Goal: Task Accomplishment & Management: Manage account settings

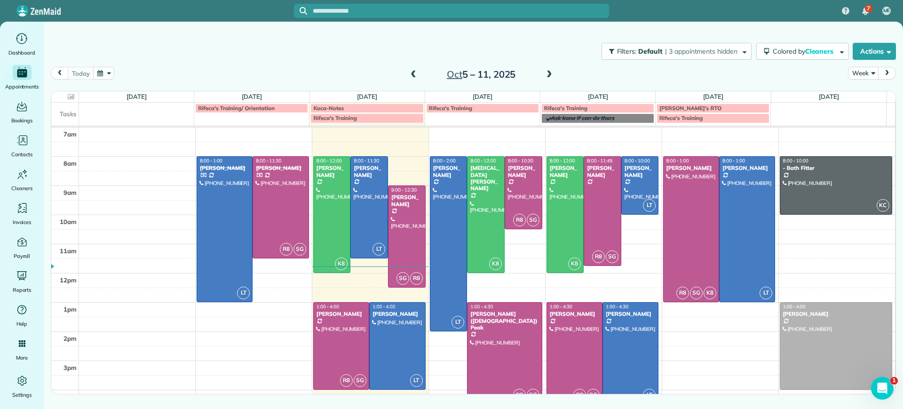
click at [551, 72] on span at bounding box center [549, 75] width 10 height 8
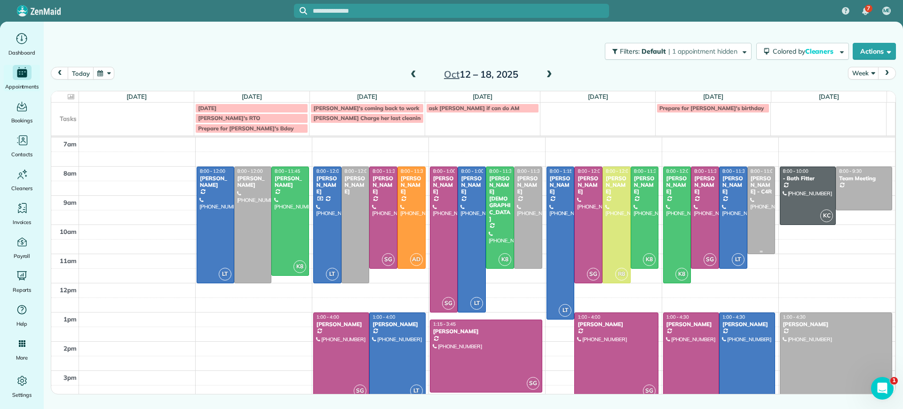
click at [752, 232] on div at bounding box center [761, 210] width 27 height 87
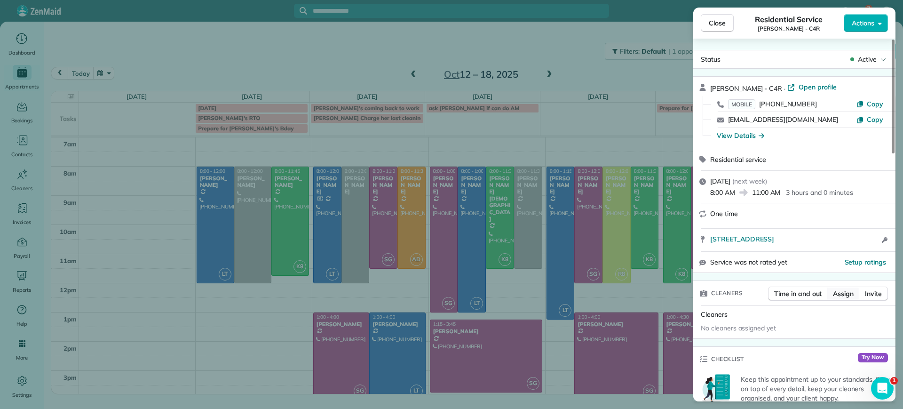
click at [842, 299] on button "Assign" at bounding box center [843, 293] width 33 height 14
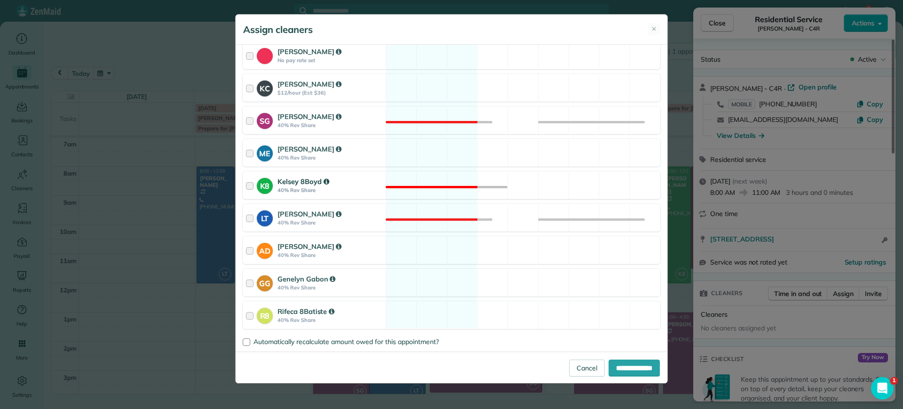
scroll to position [116, 0]
click at [424, 310] on div "R8 Rifeca 8Batiste 40% Rev Share Available" at bounding box center [452, 314] width 418 height 28
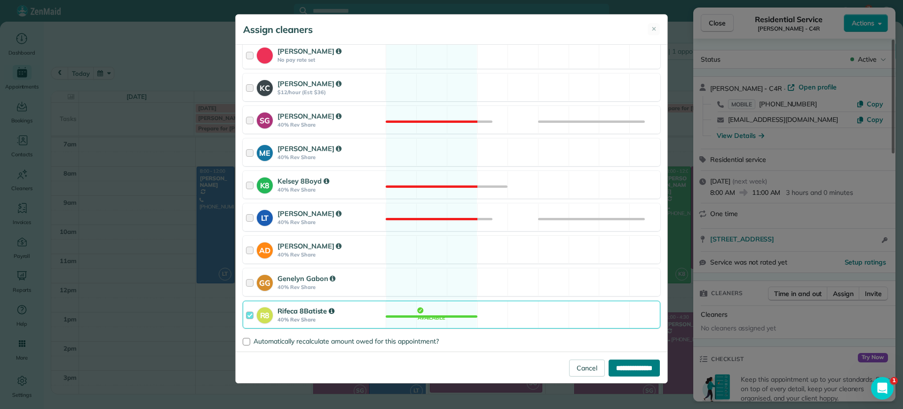
click at [617, 369] on input "**********" at bounding box center [633, 367] width 51 height 17
type input "**********"
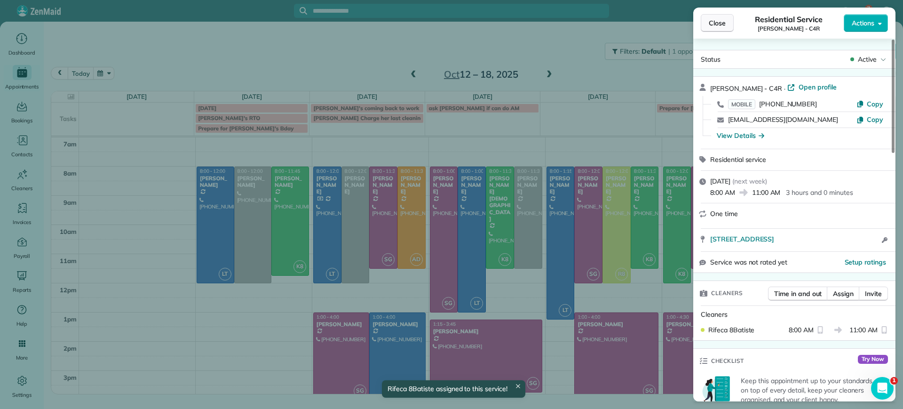
click at [719, 26] on span "Close" at bounding box center [717, 22] width 17 height 9
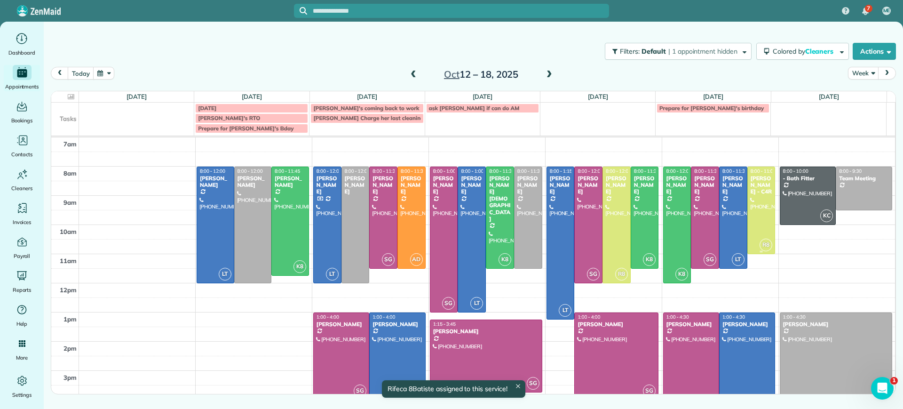
click at [748, 224] on div at bounding box center [761, 210] width 27 height 87
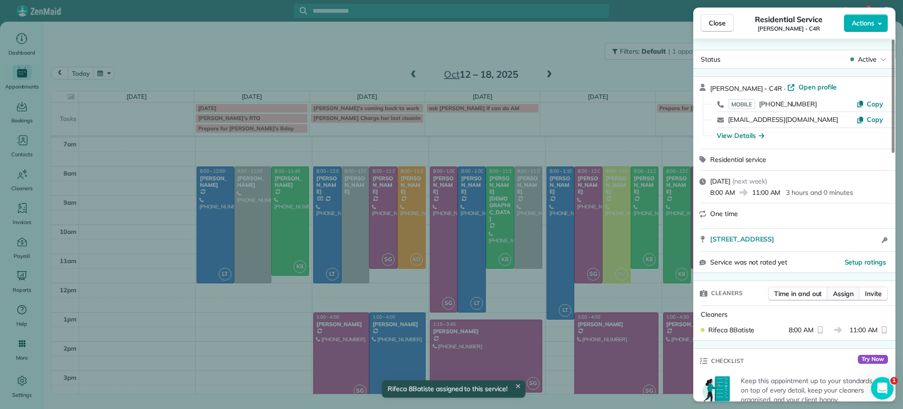
click at [835, 292] on span "Assign" at bounding box center [843, 293] width 21 height 9
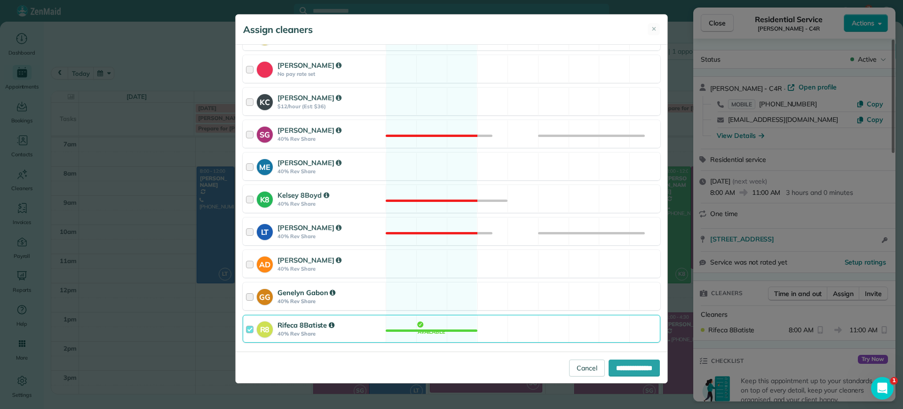
scroll to position [116, 0]
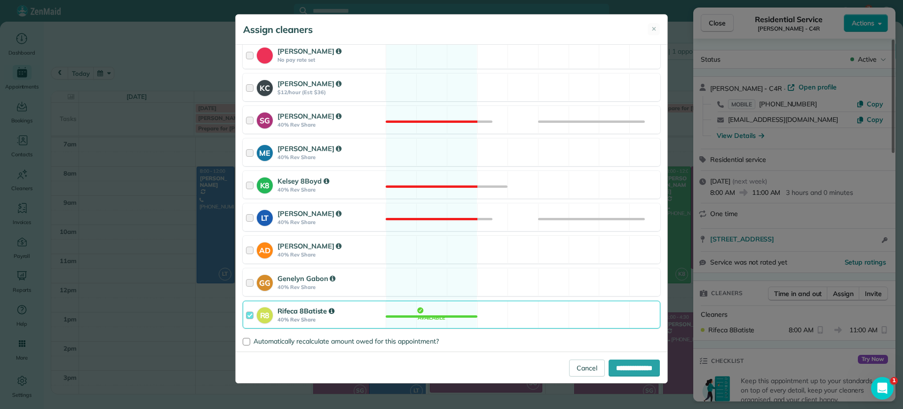
click at [425, 308] on div "R8 Rifeca 8Batiste 40% Rev Share Available" at bounding box center [452, 314] width 418 height 28
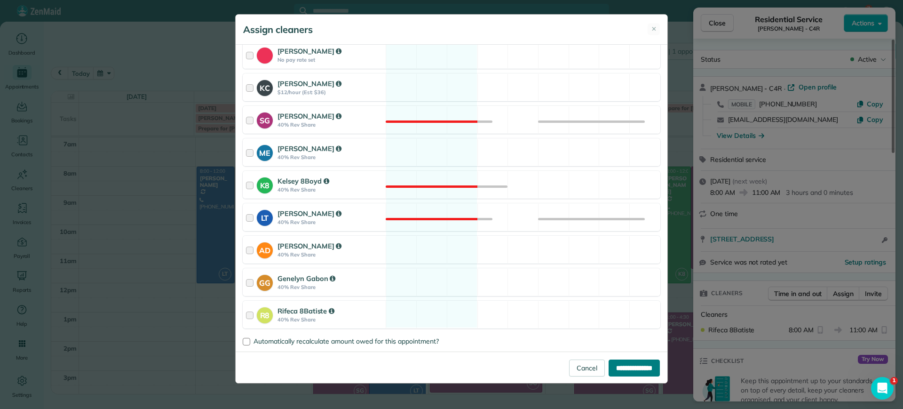
click at [619, 365] on input "**********" at bounding box center [633, 367] width 51 height 17
type input "**********"
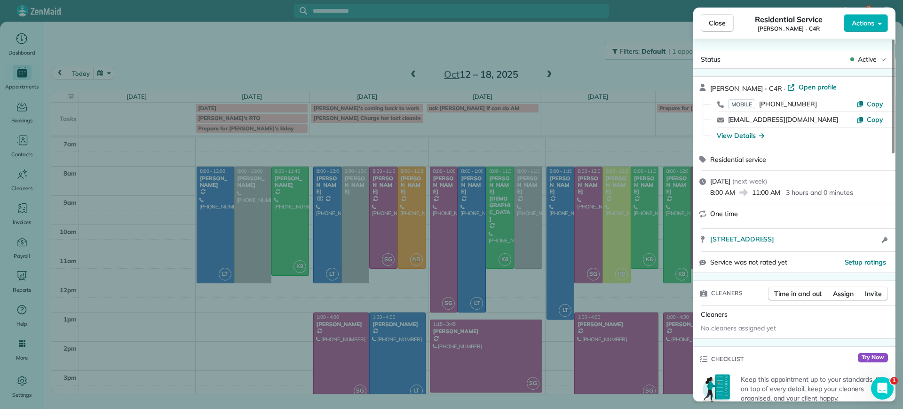
click at [291, 365] on div "Close Residential Service [PERSON_NAME] - C4R Actions Status Active [PERSON_NAM…" at bounding box center [451, 204] width 903 height 409
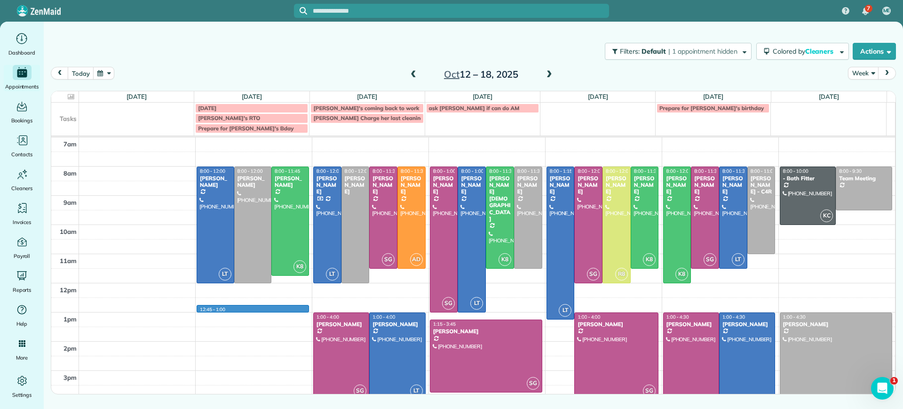
click at [235, 311] on div "7am 8am 9am 10am 11am 12pm 1pm 2pm 3pm 4pm 5pm 12:45 - 1:00 LT 8:00 - 12:00 [PE…" at bounding box center [473, 297] width 844 height 320
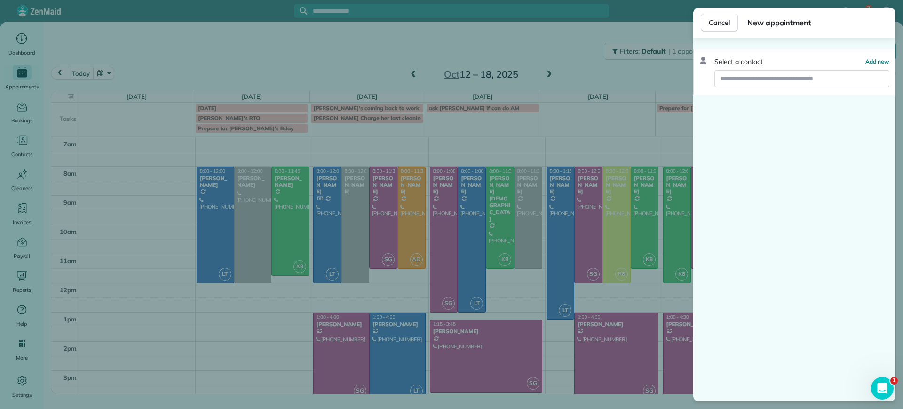
click at [239, 318] on div "Cancel New appointment Select a contact Add new" at bounding box center [451, 204] width 903 height 409
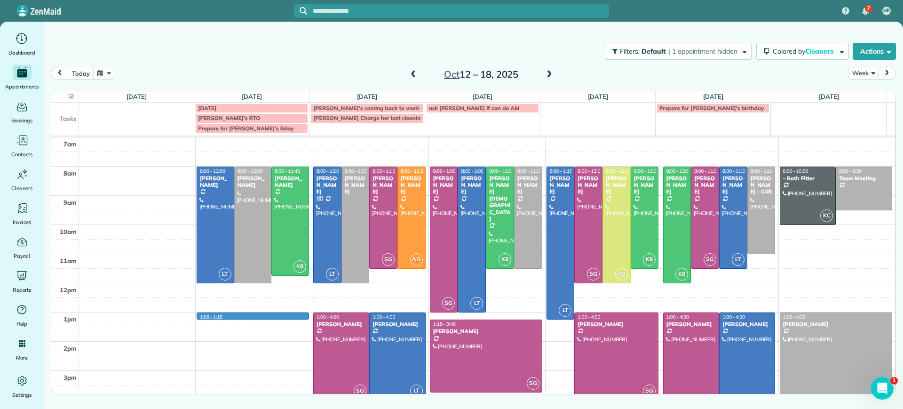
click at [239, 318] on div "7am 8am 9am 10am 11am 12pm 1pm 2pm 3pm 4pm 5pm 1:00 - 1:15 LT 8:00 - 12:00 [PER…" at bounding box center [473, 297] width 844 height 320
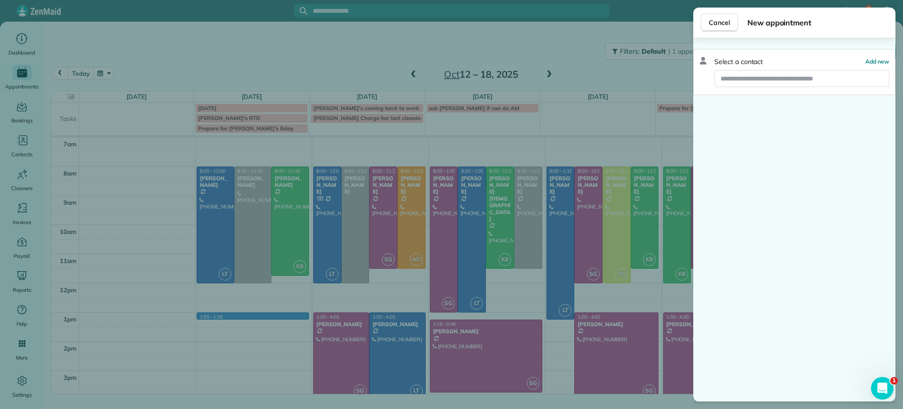
click at [276, 329] on div "Cancel New appointment Select a contact Add new" at bounding box center [451, 204] width 903 height 409
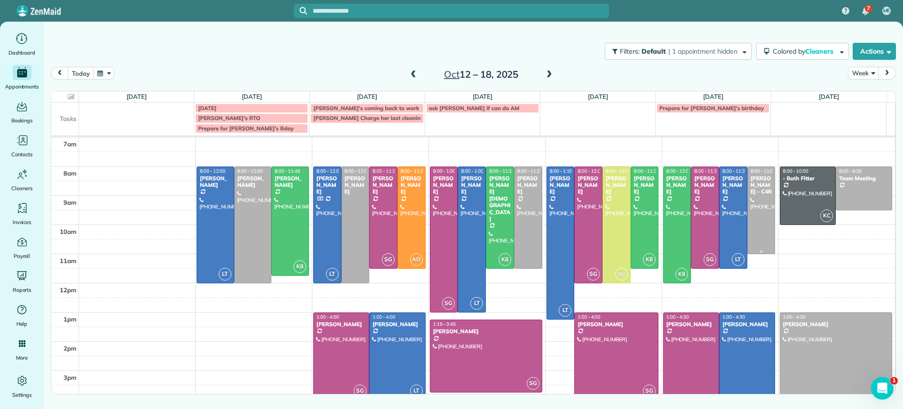
click at [756, 229] on div at bounding box center [761, 210] width 27 height 87
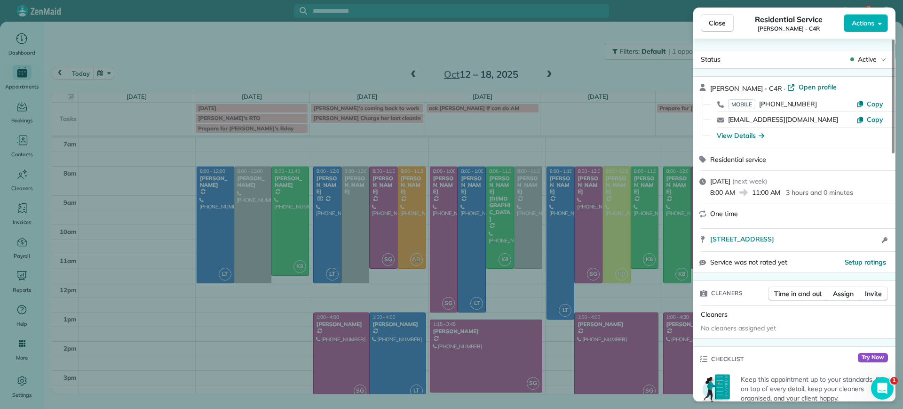
click at [276, 334] on div "Close Residential Service [PERSON_NAME] - C4R Actions Status Active [PERSON_NAM…" at bounding box center [451, 204] width 903 height 409
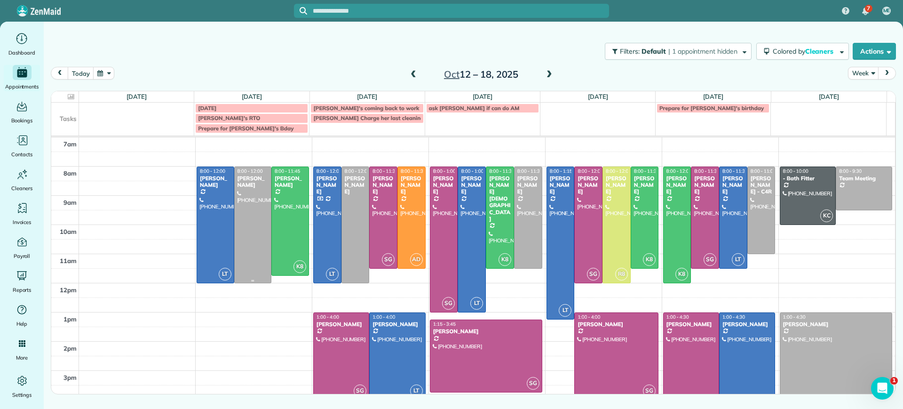
click at [246, 246] on div at bounding box center [253, 225] width 37 height 116
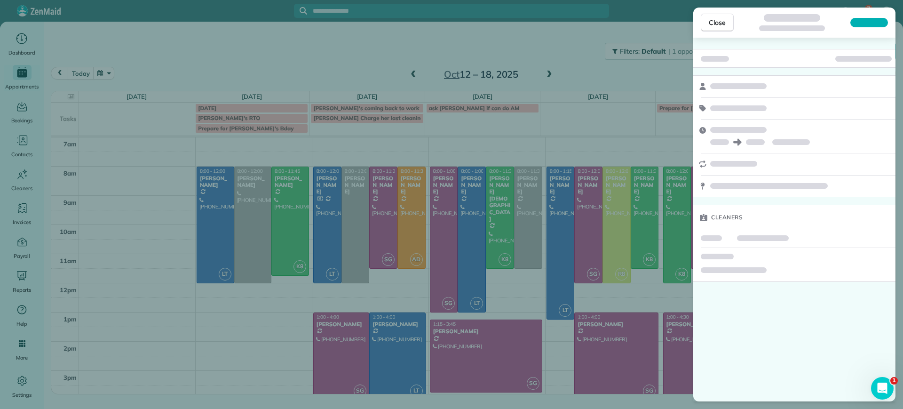
click at [300, 337] on div "Close Cleaners" at bounding box center [451, 204] width 903 height 409
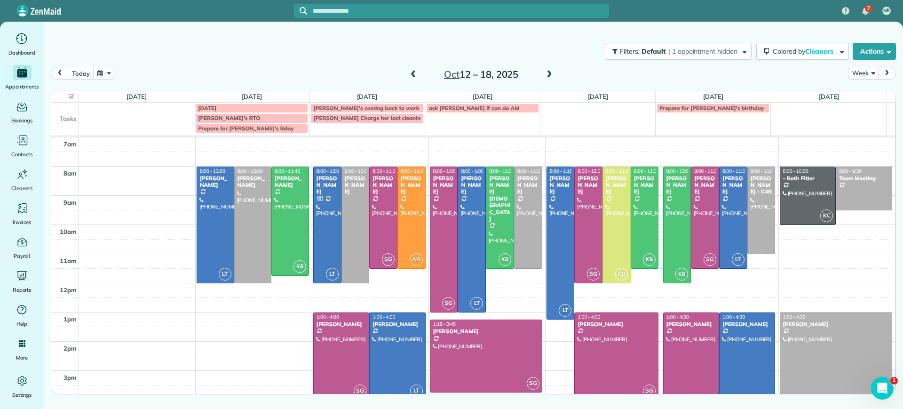
click at [752, 220] on div at bounding box center [761, 210] width 27 height 87
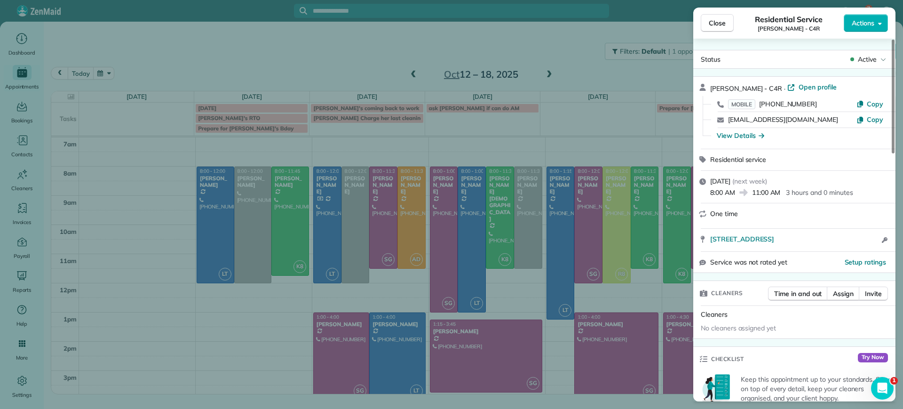
click at [525, 263] on div "Close Residential Service [PERSON_NAME] - C4R Actions Status Active [PERSON_NAM…" at bounding box center [451, 204] width 903 height 409
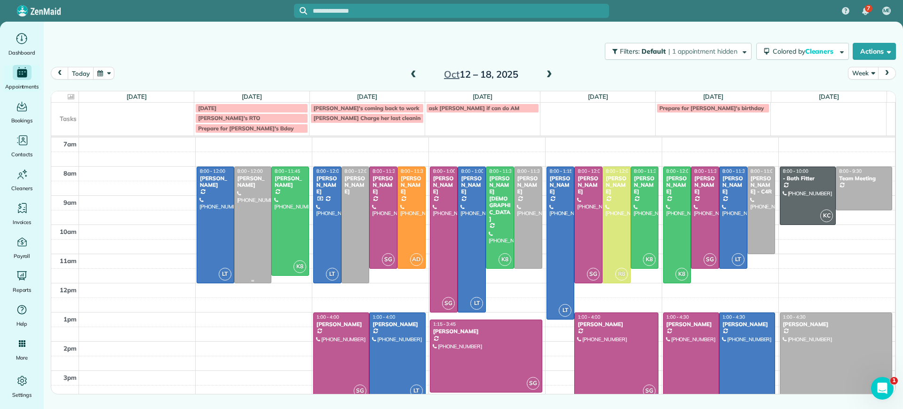
click at [257, 226] on div at bounding box center [253, 225] width 37 height 116
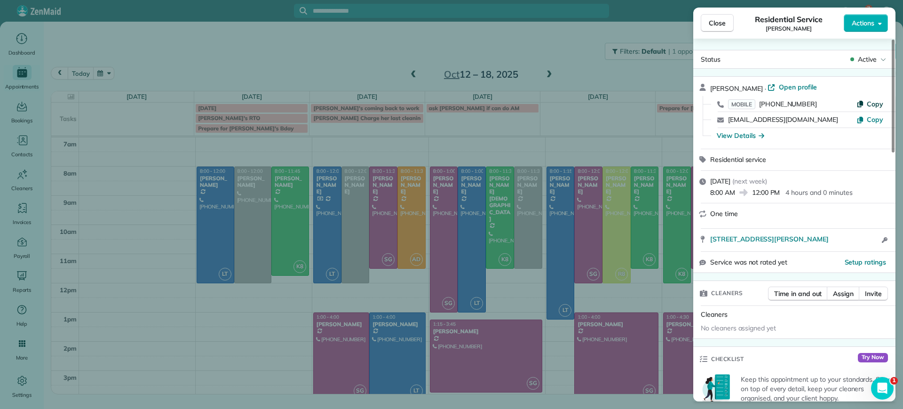
click at [878, 102] on span "Copy" at bounding box center [875, 104] width 16 height 8
click at [864, 105] on icon "button" at bounding box center [860, 104] width 8 height 8
click at [722, 26] on span "Close" at bounding box center [717, 22] width 17 height 9
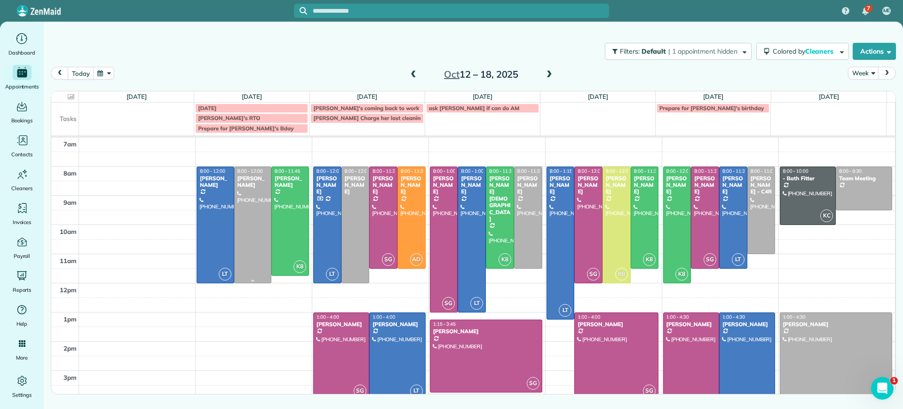
click at [246, 226] on div at bounding box center [253, 225] width 37 height 116
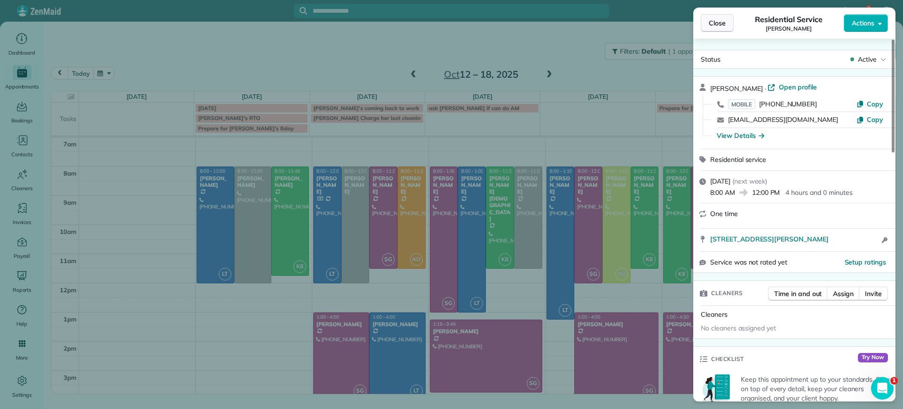
click at [728, 22] on button "Close" at bounding box center [717, 23] width 33 height 18
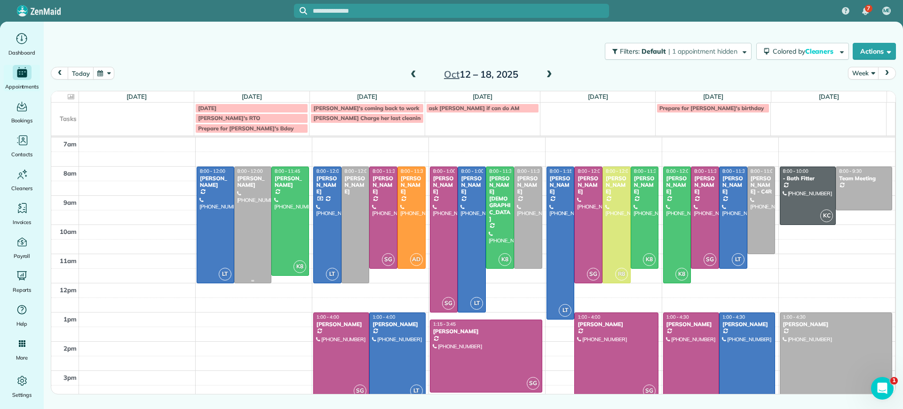
click at [255, 268] on div at bounding box center [253, 225] width 37 height 116
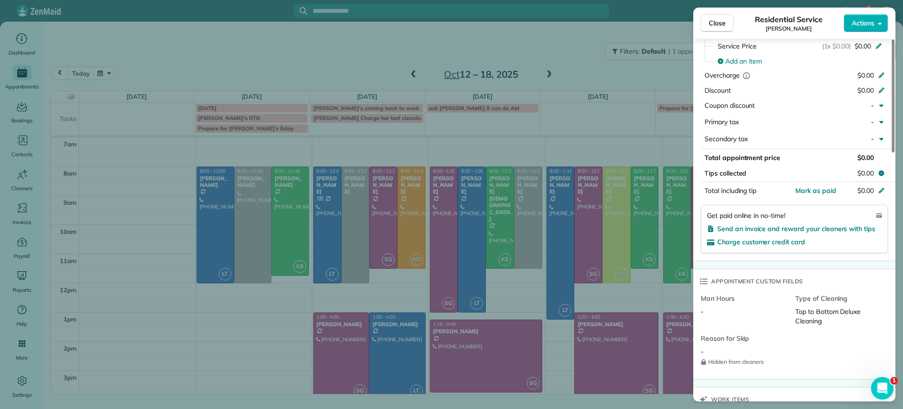
scroll to position [411, 0]
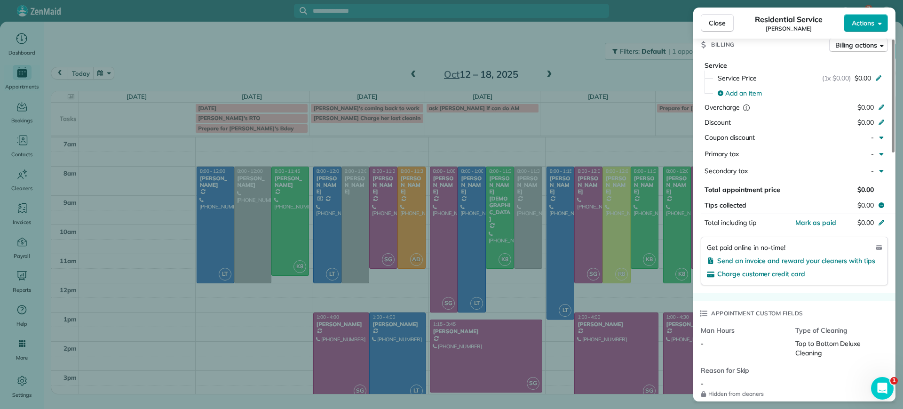
click at [855, 30] on button "Actions" at bounding box center [866, 23] width 44 height 18
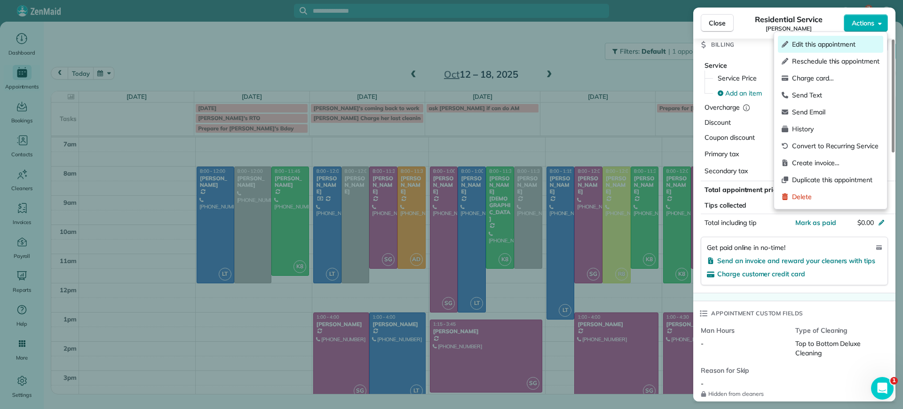
click at [843, 43] on span "Edit this appointment" at bounding box center [835, 43] width 87 height 9
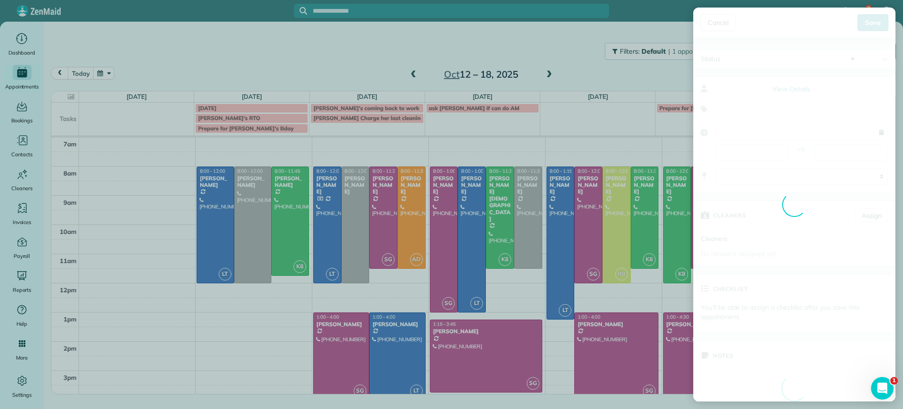
type input "**********"
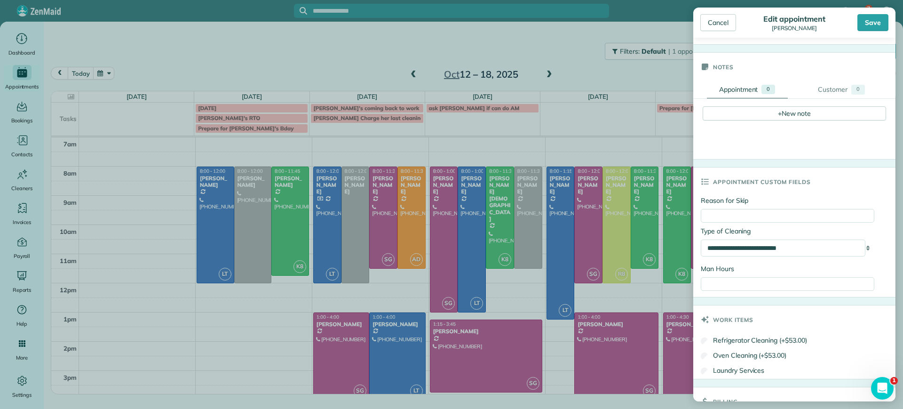
scroll to position [287, 0]
click at [766, 217] on input "Reason for Skip" at bounding box center [788, 217] width 174 height 14
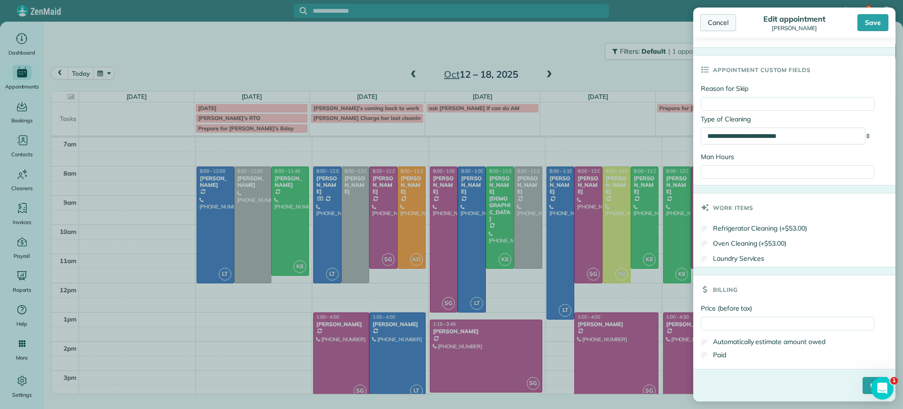
click at [716, 27] on div "Cancel" at bounding box center [718, 22] width 36 height 17
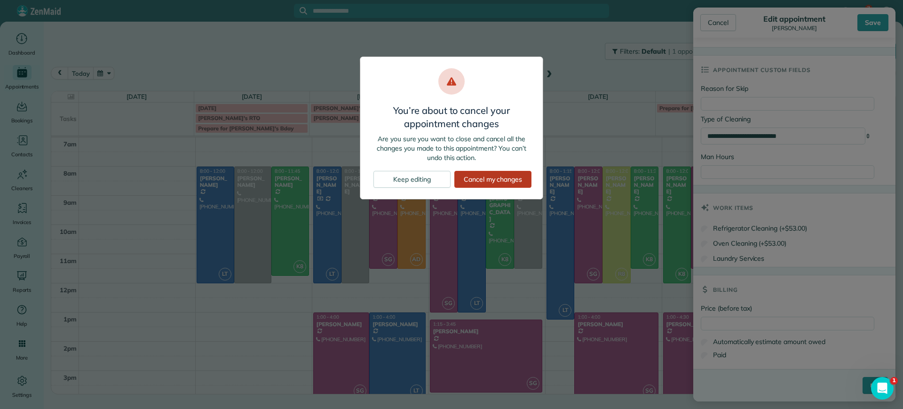
click at [506, 182] on div "Cancel my changes" at bounding box center [492, 179] width 77 height 17
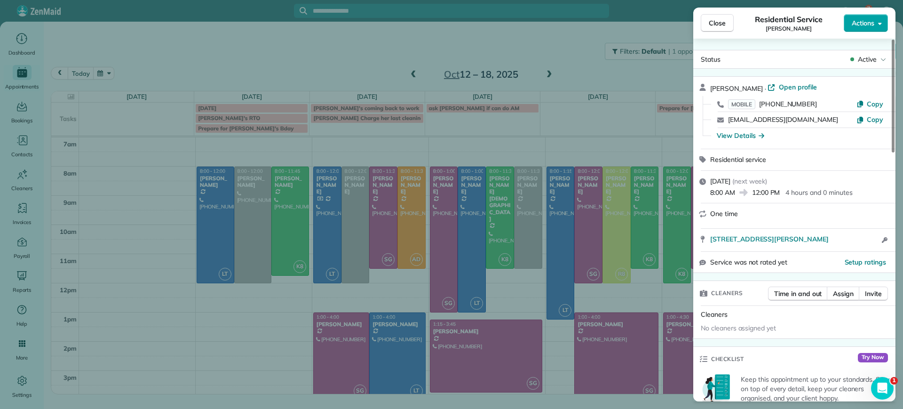
click at [872, 27] on span "Actions" at bounding box center [863, 22] width 23 height 9
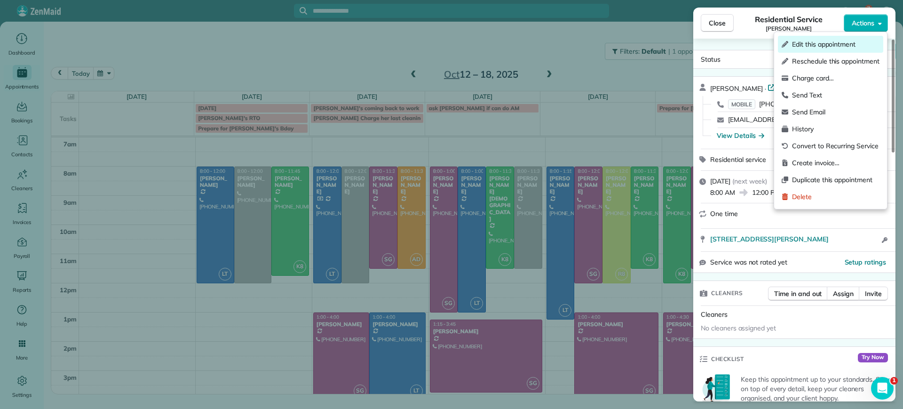
click at [846, 43] on span "Edit this appointment" at bounding box center [835, 43] width 87 height 9
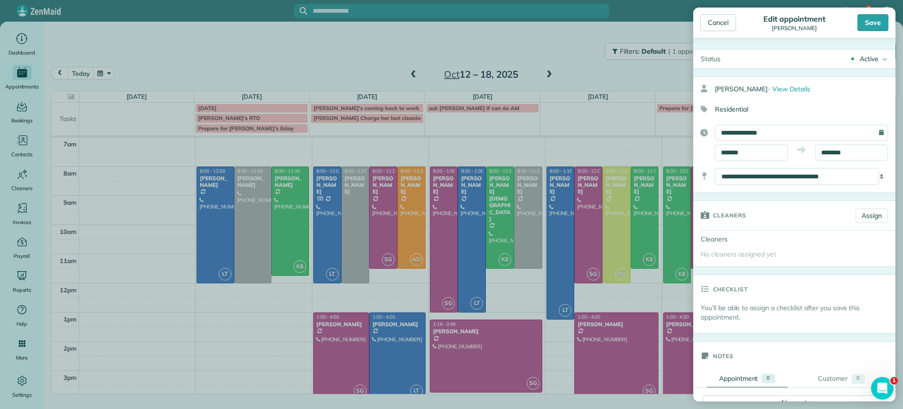
click at [859, 52] on div "Active Active Lock Out Re-Clean Skip Completed" at bounding box center [811, 58] width 167 height 19
click at [862, 55] on div "Active" at bounding box center [869, 58] width 19 height 9
click at [833, 174] on select "**********" at bounding box center [797, 176] width 164 height 17
click at [856, 216] on link "Assign" at bounding box center [871, 215] width 32 height 14
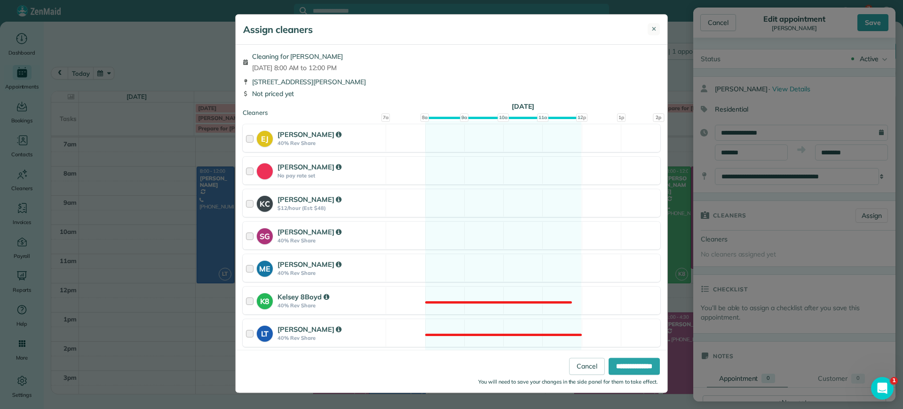
click at [655, 27] on span "✕" at bounding box center [653, 28] width 5 height 9
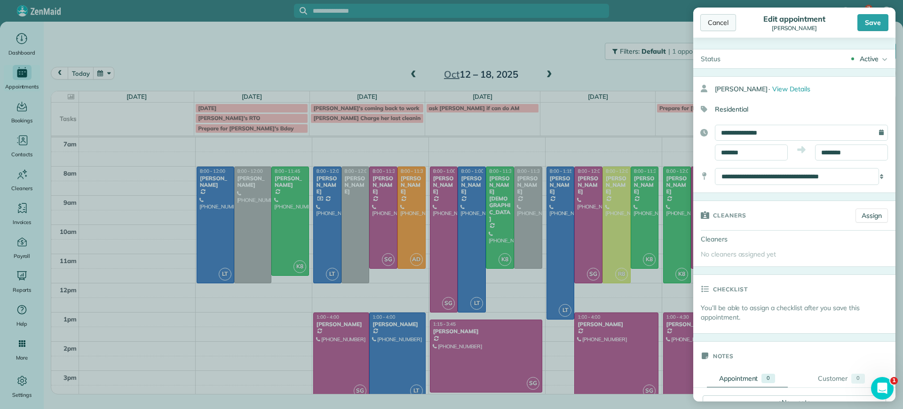
click at [716, 28] on div "Cancel" at bounding box center [718, 22] width 36 height 17
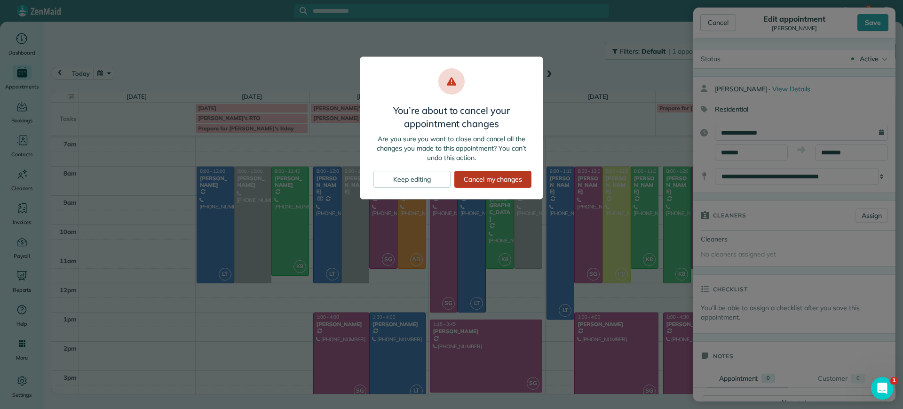
click at [491, 183] on div "Cancel my changes" at bounding box center [492, 179] width 77 height 17
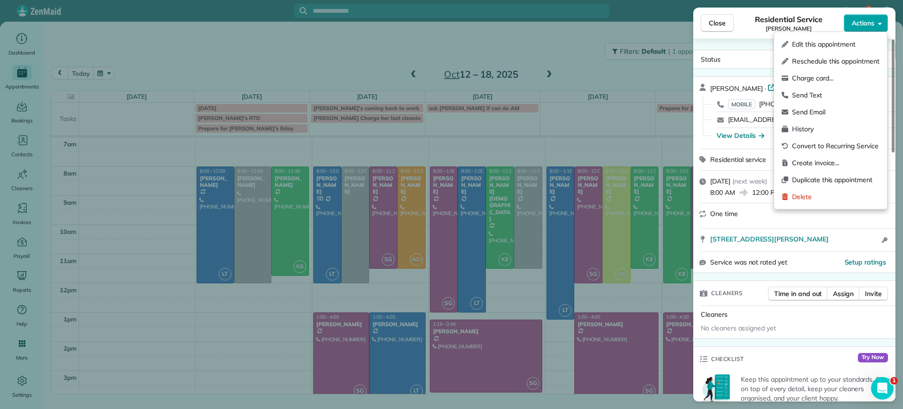
click at [868, 26] on span "Actions" at bounding box center [863, 22] width 23 height 9
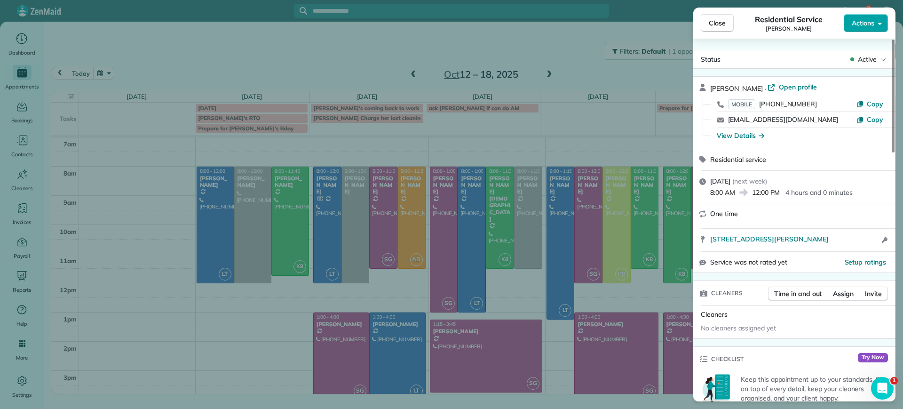
click at [883, 27] on button "Actions" at bounding box center [866, 23] width 44 height 18
click at [861, 34] on div "Close Residential Service [PERSON_NAME] Actions" at bounding box center [794, 23] width 202 height 31
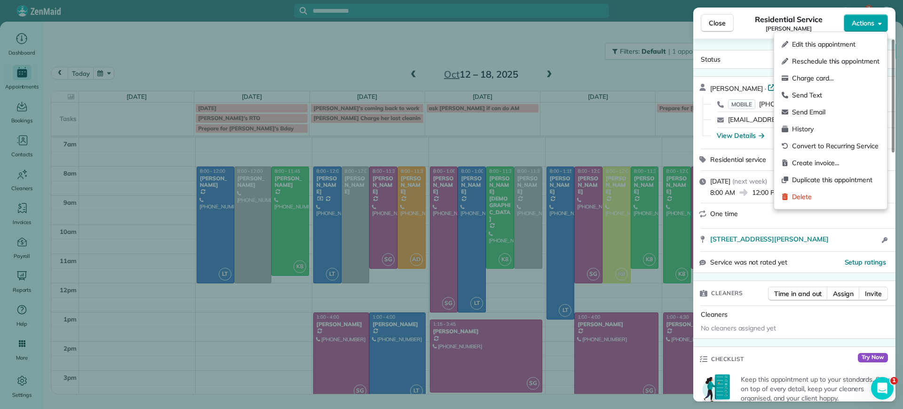
click at [865, 28] on button "Actions" at bounding box center [866, 23] width 44 height 18
click at [765, 87] on span "·" at bounding box center [765, 89] width 5 height 8
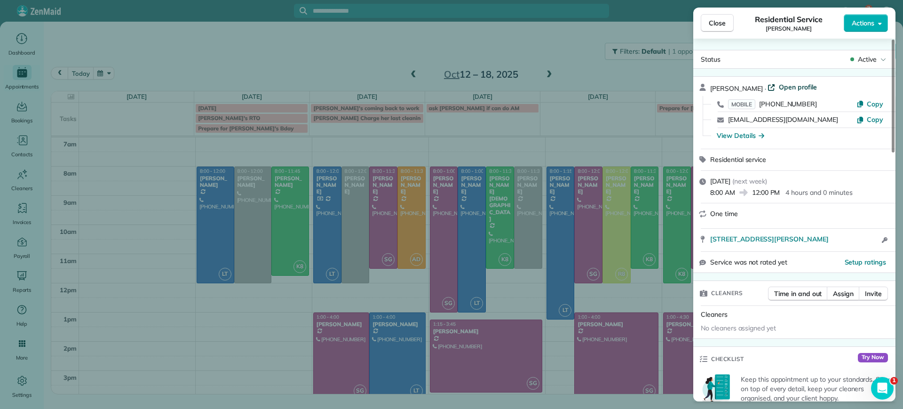
click at [768, 86] on icon at bounding box center [771, 87] width 8 height 8
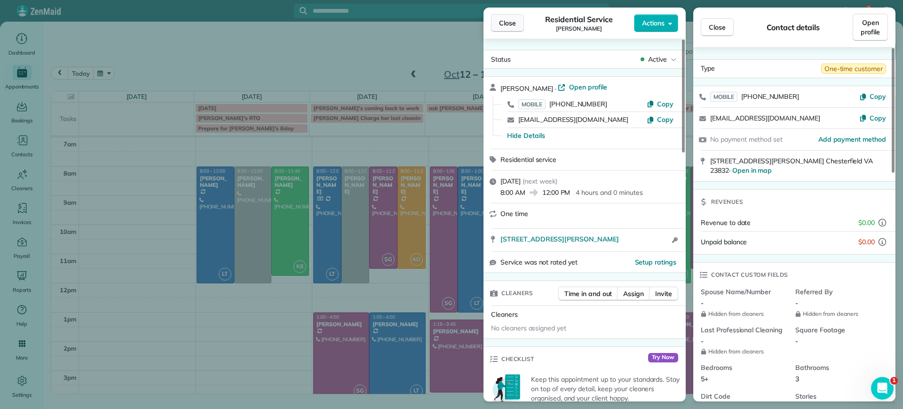
click at [506, 23] on span "Close" at bounding box center [507, 22] width 17 height 9
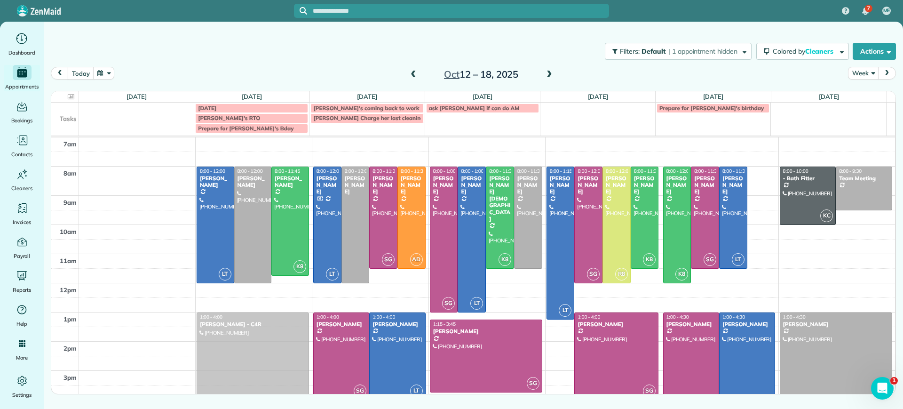
drag, startPoint x: 757, startPoint y: 193, endPoint x: 245, endPoint y: 335, distance: 530.6
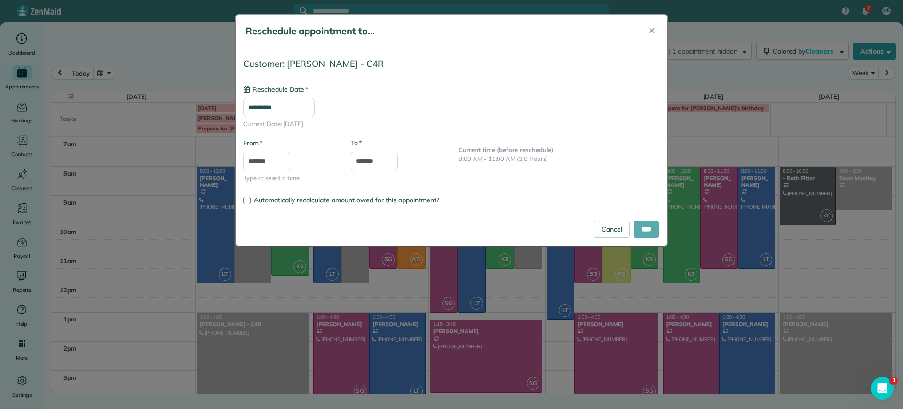
type input "**********"
click at [650, 233] on input "****" at bounding box center [645, 229] width 25 height 17
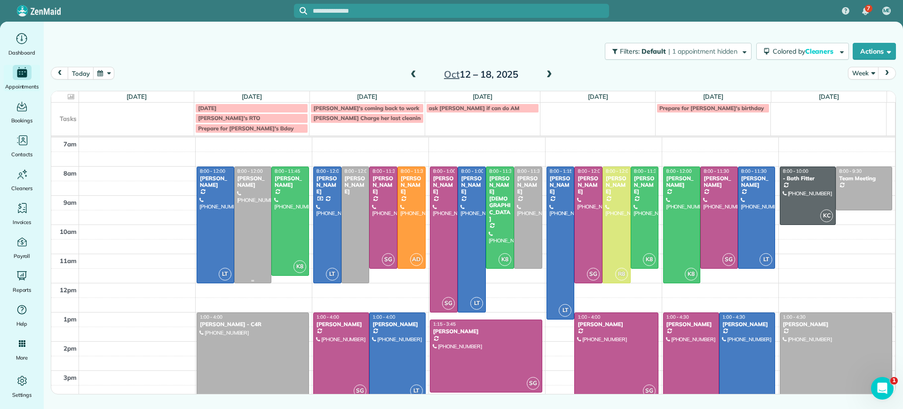
click at [264, 224] on div at bounding box center [253, 225] width 37 height 116
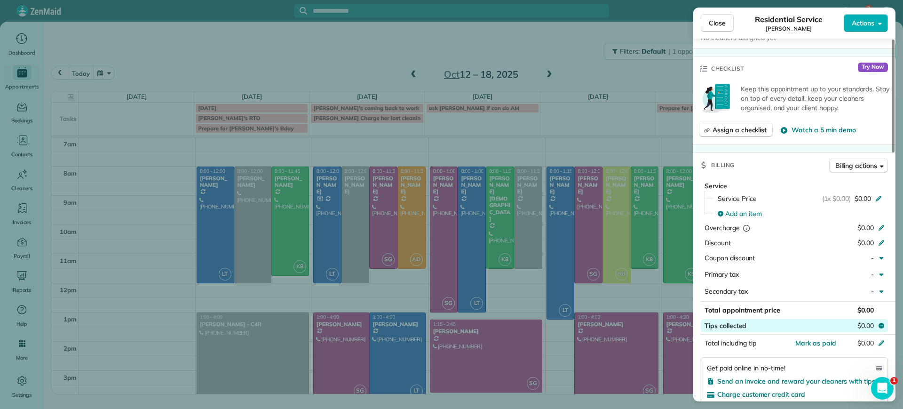
scroll to position [294, 0]
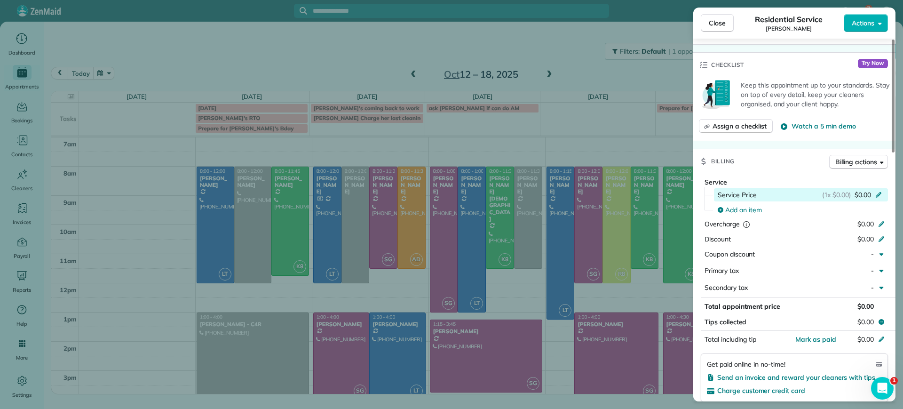
click at [860, 200] on div "Service Price (1x $0.00) $0.00" at bounding box center [801, 194] width 174 height 13
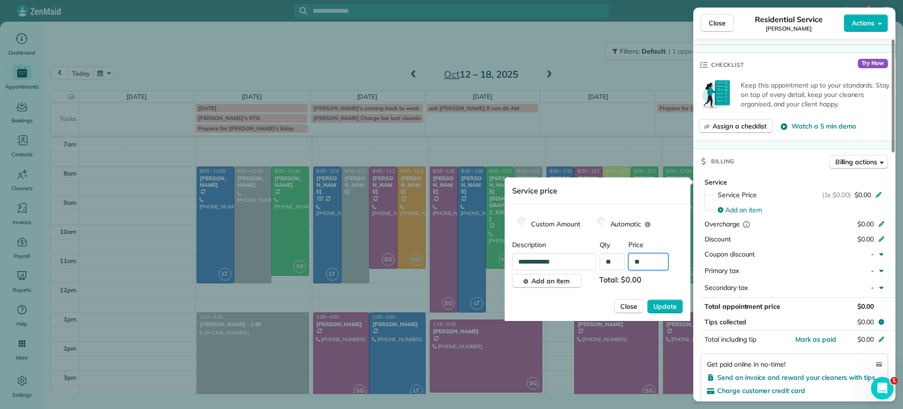
click at [644, 261] on input "**" at bounding box center [648, 261] width 40 height 17
type input "****"
click at [669, 308] on span "Update" at bounding box center [665, 305] width 24 height 9
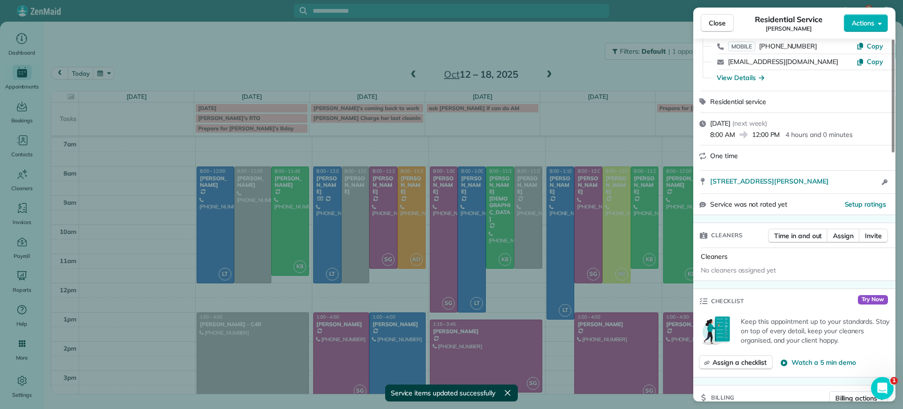
scroll to position [0, 0]
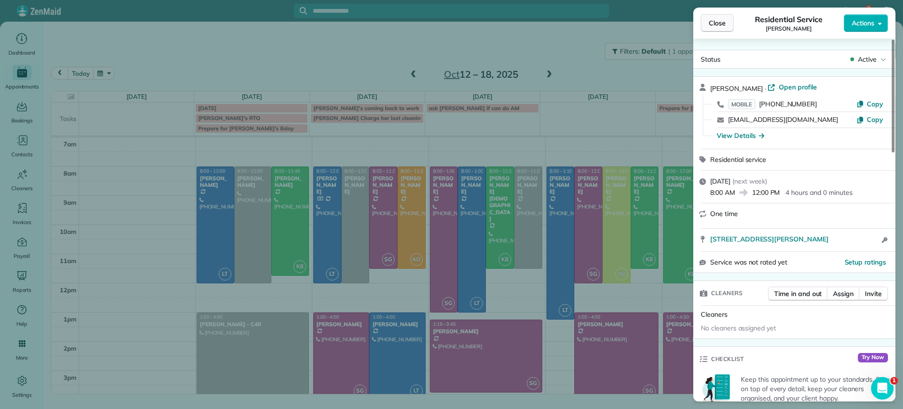
click at [716, 25] on span "Close" at bounding box center [717, 22] width 17 height 9
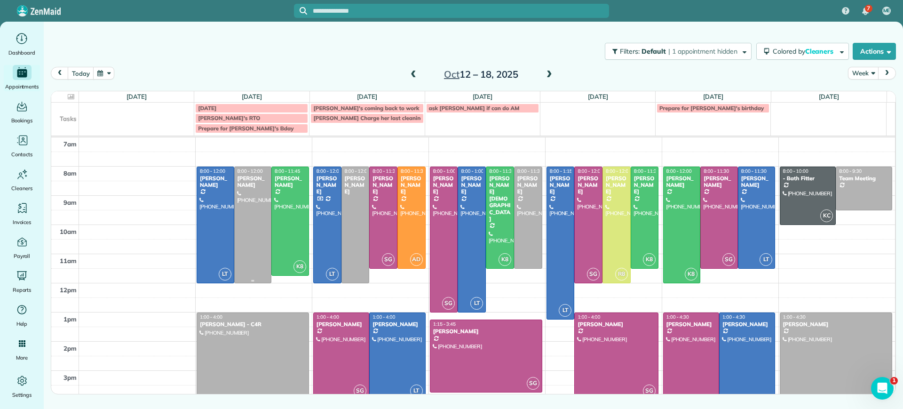
click at [257, 234] on div at bounding box center [253, 225] width 37 height 116
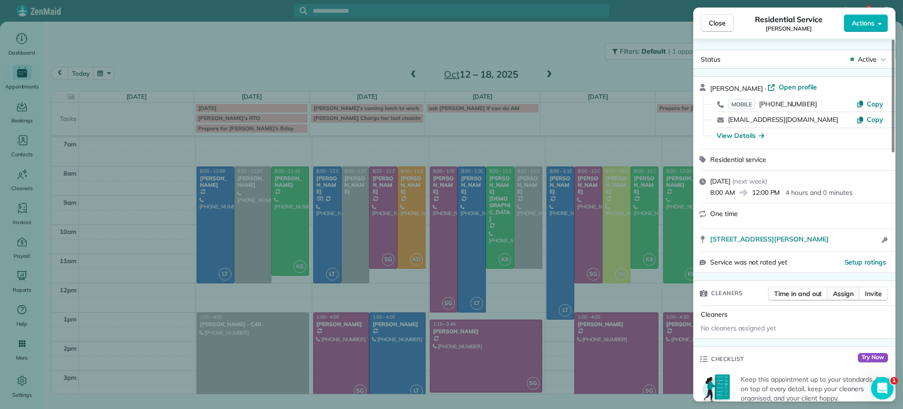
click at [839, 296] on span "Assign" at bounding box center [843, 293] width 21 height 9
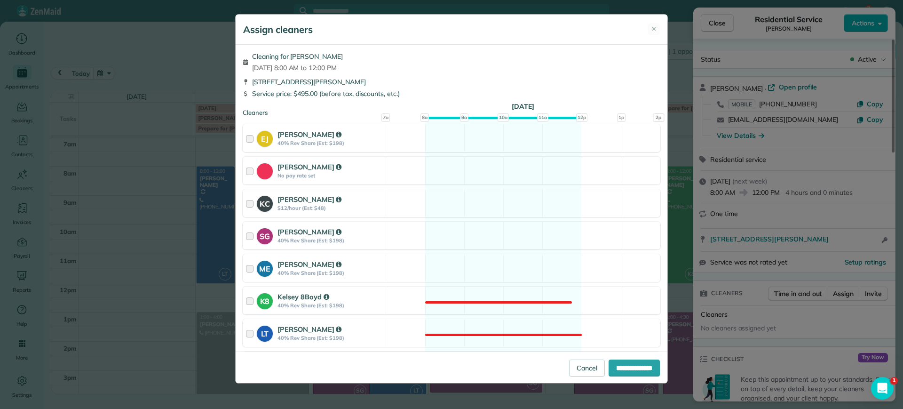
scroll to position [59, 0]
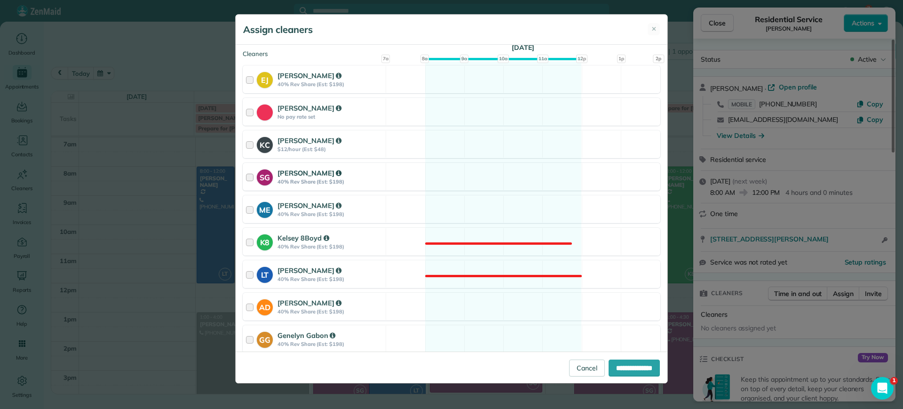
click at [548, 181] on div "SG [PERSON_NAME] 40% Rev Share (Est: $198) Available" at bounding box center [452, 177] width 418 height 28
click at [656, 29] on span "✕" at bounding box center [653, 28] width 5 height 9
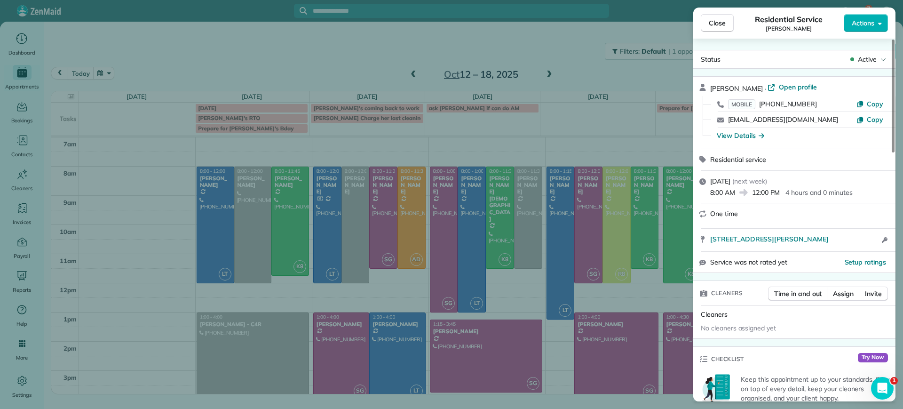
click at [166, 249] on div "Close Residential Service [PERSON_NAME] Actions Status Active [PERSON_NAME] · O…" at bounding box center [451, 204] width 903 height 409
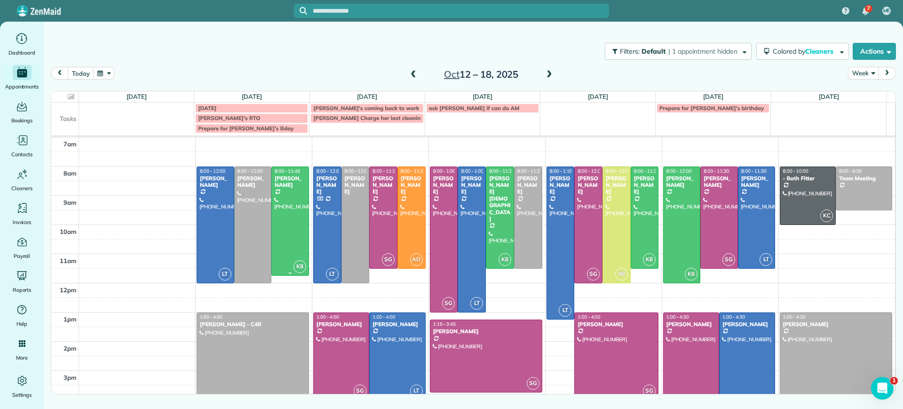
click at [290, 233] on div at bounding box center [290, 221] width 37 height 109
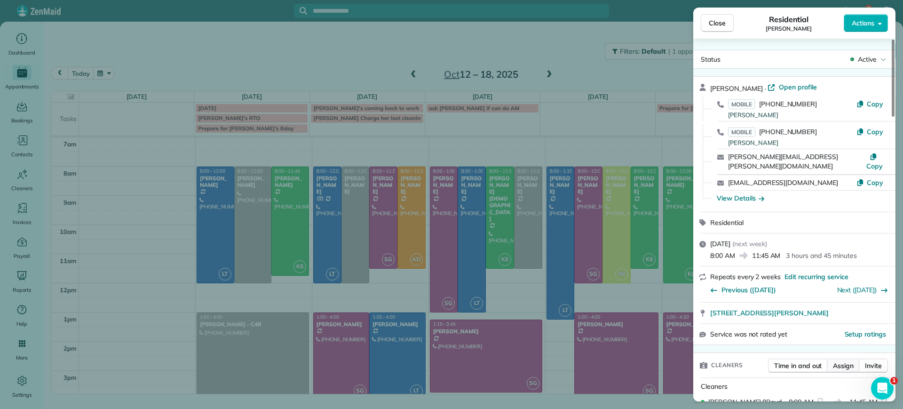
click at [844, 361] on span "Assign" at bounding box center [843, 365] width 21 height 9
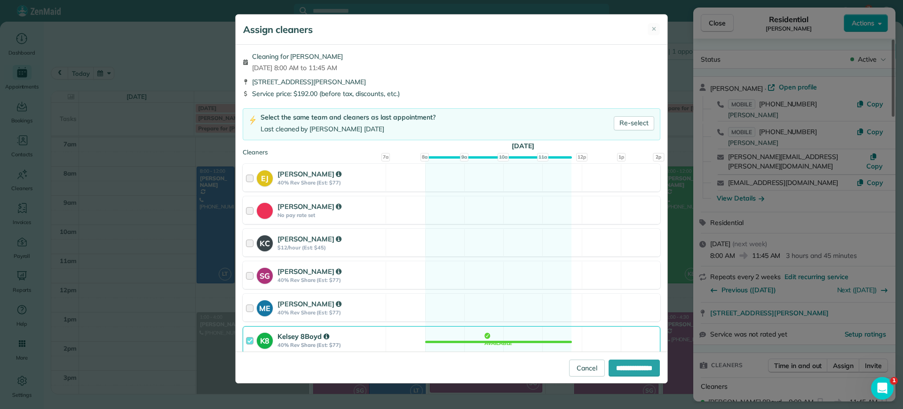
click at [506, 338] on div "K8 Kelsey 8Boyd 40% Rev Share (Est: $77) Available" at bounding box center [452, 340] width 418 height 28
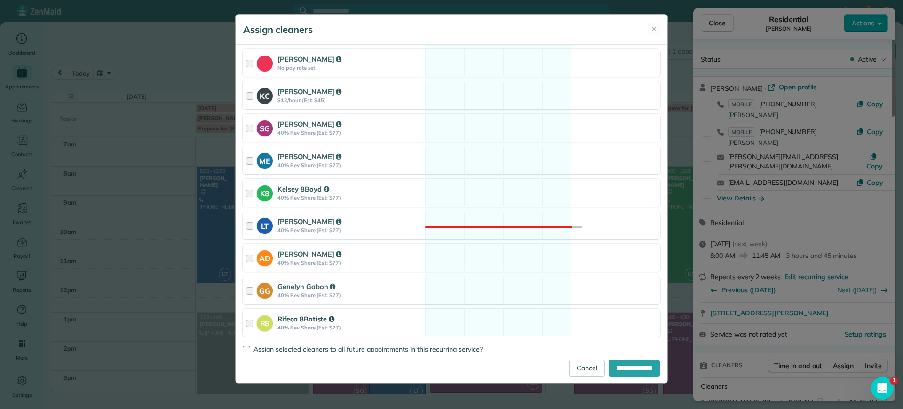
scroll to position [166, 0]
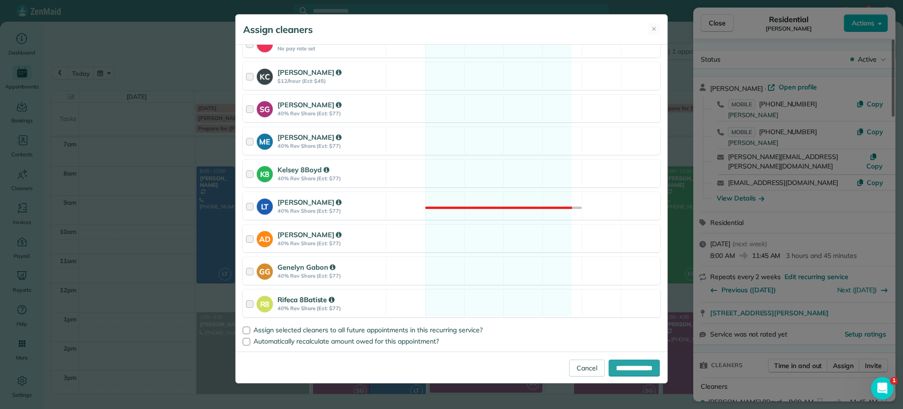
click at [478, 300] on div "R8 Rifeca 8Batiste 40% Rev Share (Est: $77) Available" at bounding box center [452, 303] width 418 height 28
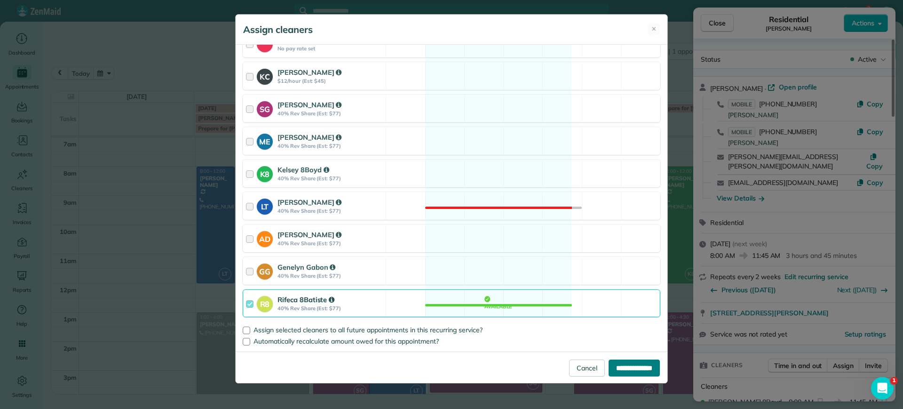
click at [642, 366] on input "**********" at bounding box center [633, 367] width 51 height 17
type input "**********"
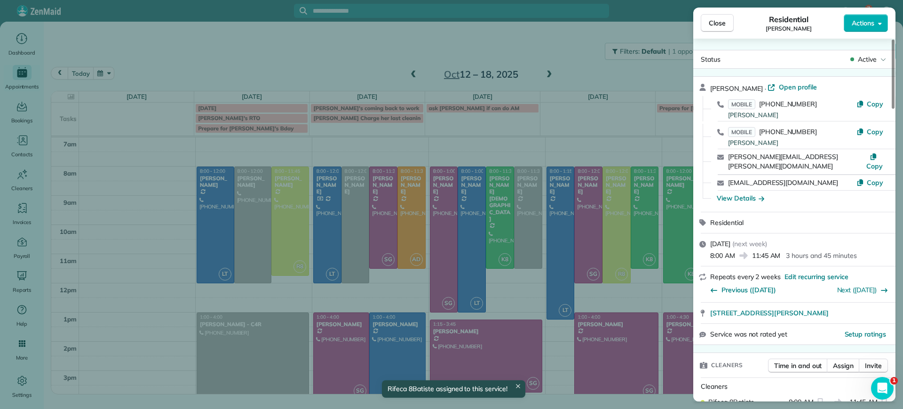
click at [246, 243] on div "Close Residential [PERSON_NAME] Actions Status Active [PERSON_NAME] · Open prof…" at bounding box center [451, 204] width 903 height 409
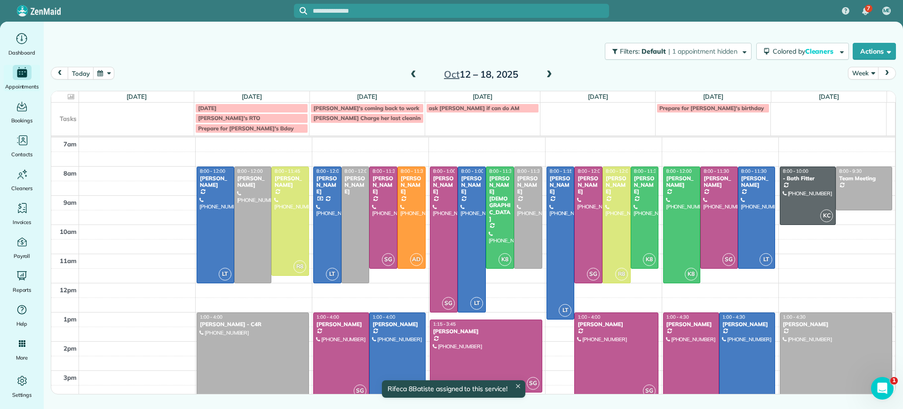
click at [247, 243] on div at bounding box center [253, 225] width 37 height 116
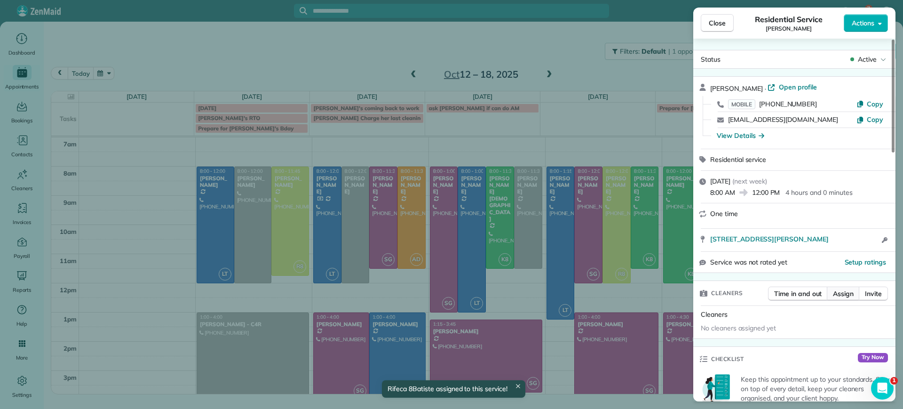
click at [843, 289] on span "Assign" at bounding box center [843, 293] width 21 height 9
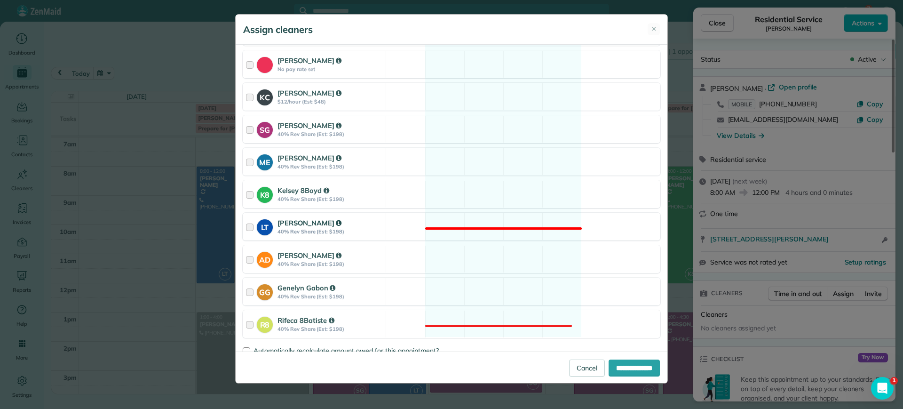
scroll to position [116, 0]
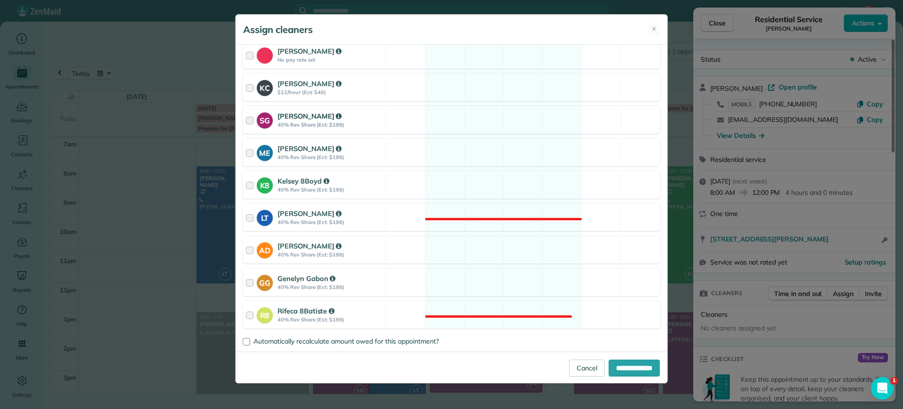
click at [491, 115] on div "SG [PERSON_NAME] 40% Rev Share (Est: $198) Available" at bounding box center [452, 120] width 418 height 28
click at [495, 179] on div "K8 Kelsey 8Boyd 40% Rev Share (Est: $198) Available" at bounding box center [452, 185] width 418 height 28
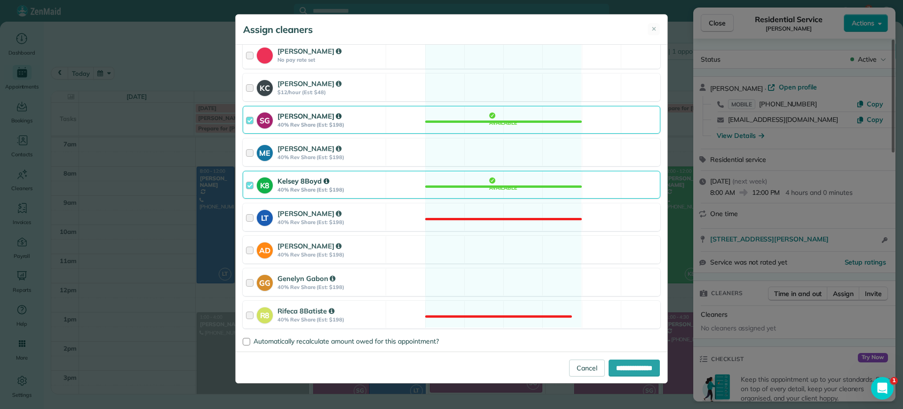
click at [635, 379] on div "**********" at bounding box center [452, 367] width 432 height 32
click at [637, 368] on input "**********" at bounding box center [633, 367] width 51 height 17
type input "**********"
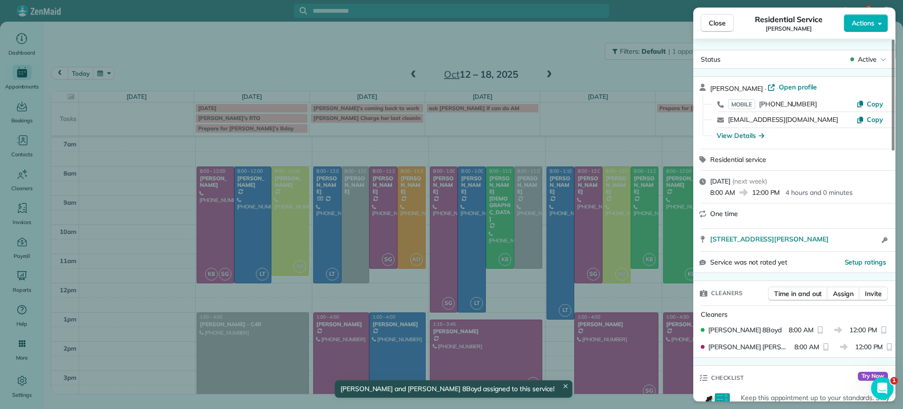
click at [159, 244] on div "Close Residential Service [PERSON_NAME] Actions Status Active [PERSON_NAME] · O…" at bounding box center [451, 204] width 903 height 409
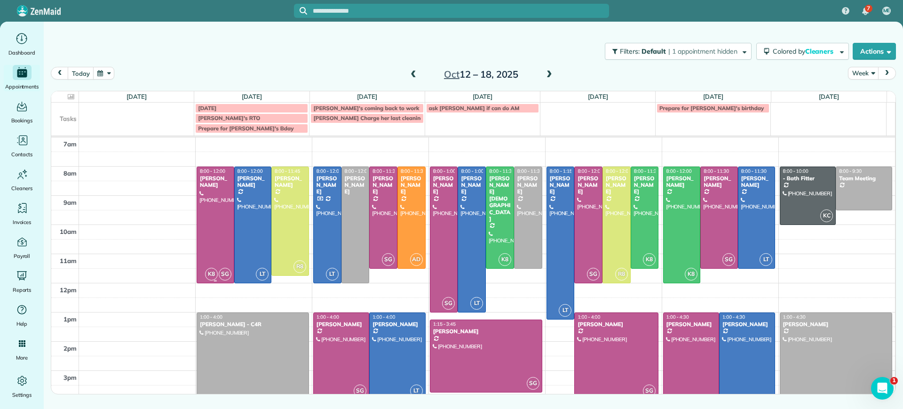
click at [215, 223] on div at bounding box center [215, 225] width 37 height 116
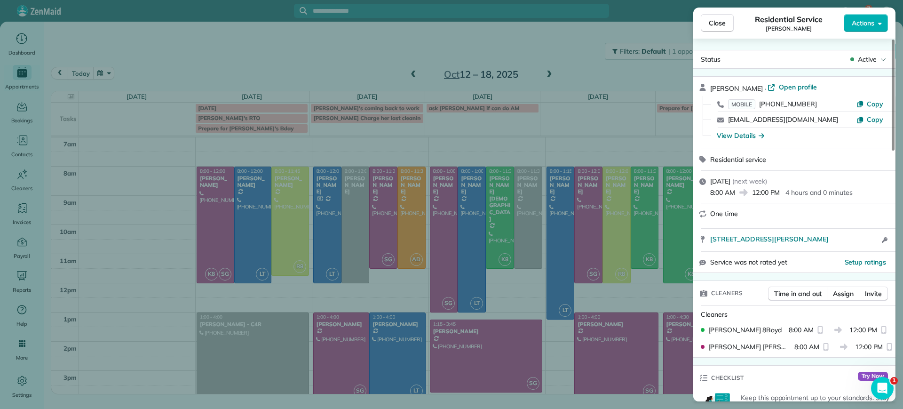
click at [207, 218] on div "Close Residential Service [PERSON_NAME] Actions Status Active [PERSON_NAME] · O…" at bounding box center [451, 204] width 903 height 409
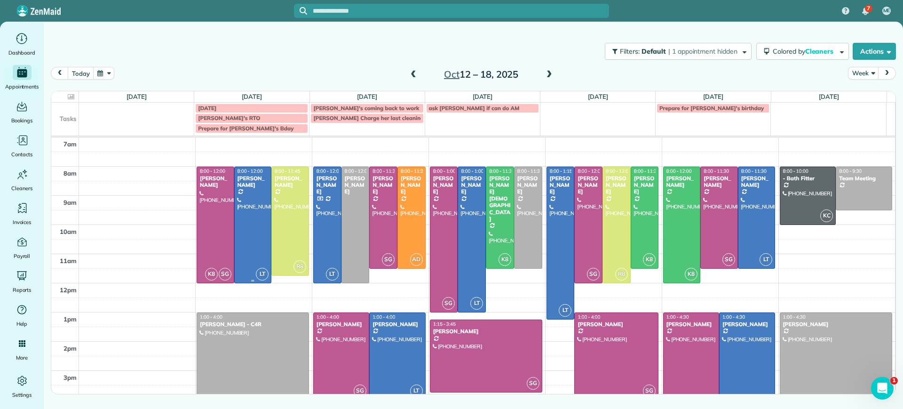
click at [240, 218] on div at bounding box center [253, 225] width 37 height 116
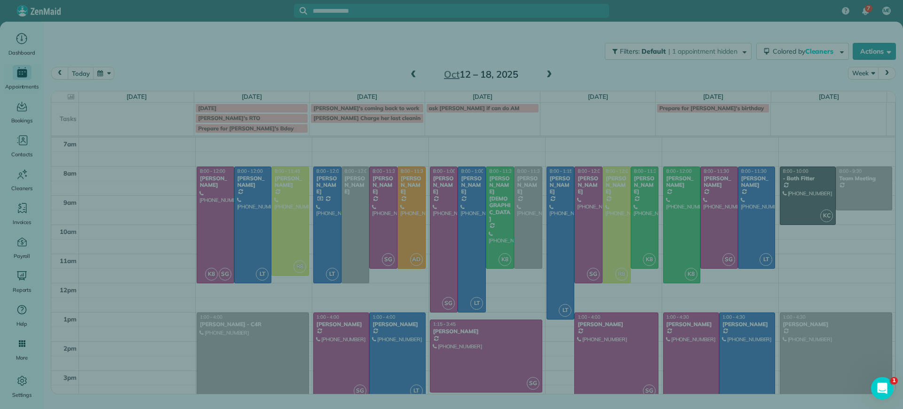
click at [231, 218] on div "Close Cleaners" at bounding box center [451, 204] width 903 height 409
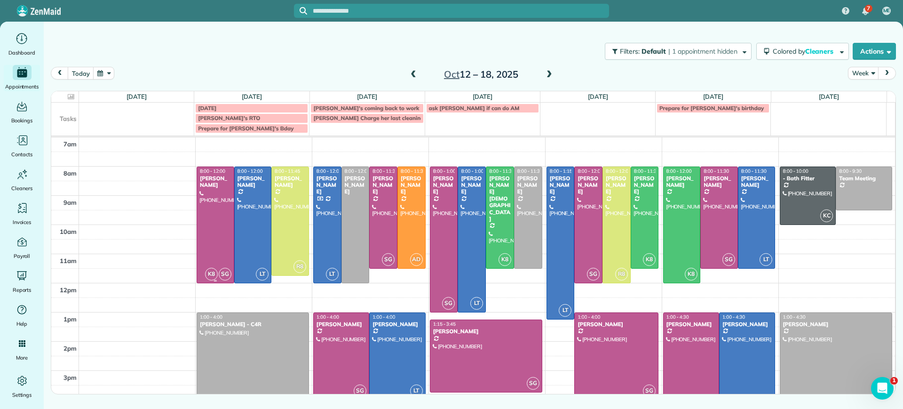
click at [223, 220] on div "7 ME Dashboard Appointments Bookings Contacts Cleaners Invoices Payroll Reports…" at bounding box center [451, 204] width 903 height 409
click at [227, 215] on div at bounding box center [215, 225] width 37 height 116
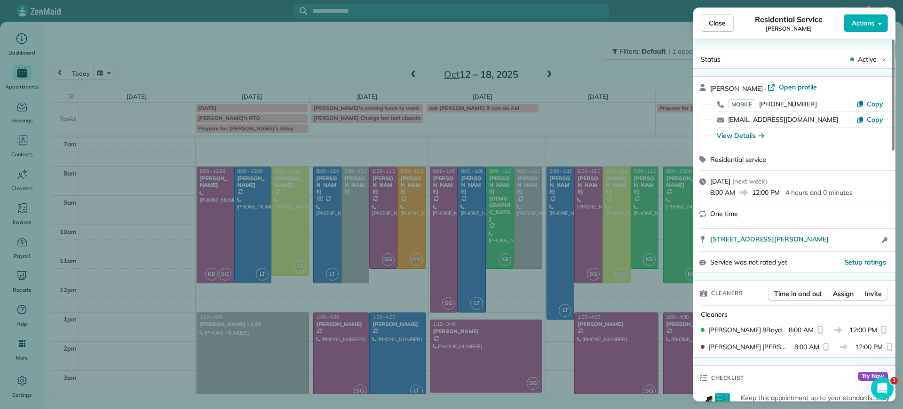
drag, startPoint x: 706, startPoint y: 238, endPoint x: 845, endPoint y: 244, distance: 138.3
click at [845, 244] on div "[STREET_ADDRESS][PERSON_NAME] Open access information" at bounding box center [794, 240] width 202 height 23
click at [167, 225] on div "Close Residential Service [PERSON_NAME] Actions Status Active [PERSON_NAME] · O…" at bounding box center [451, 204] width 903 height 409
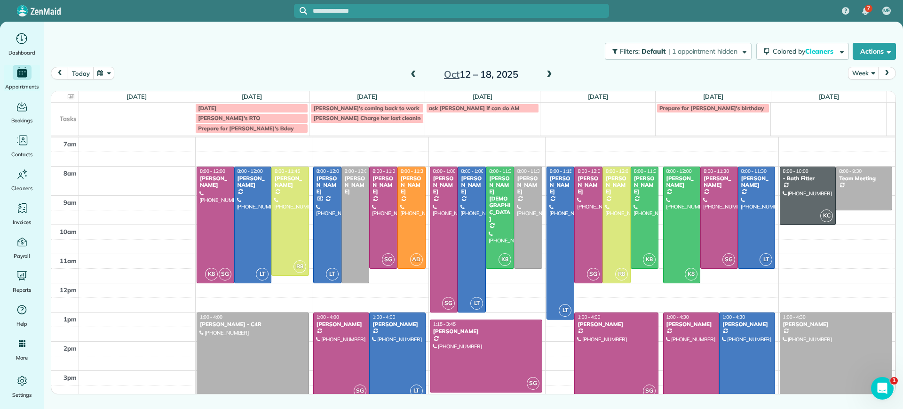
click at [548, 71] on span at bounding box center [549, 75] width 10 height 8
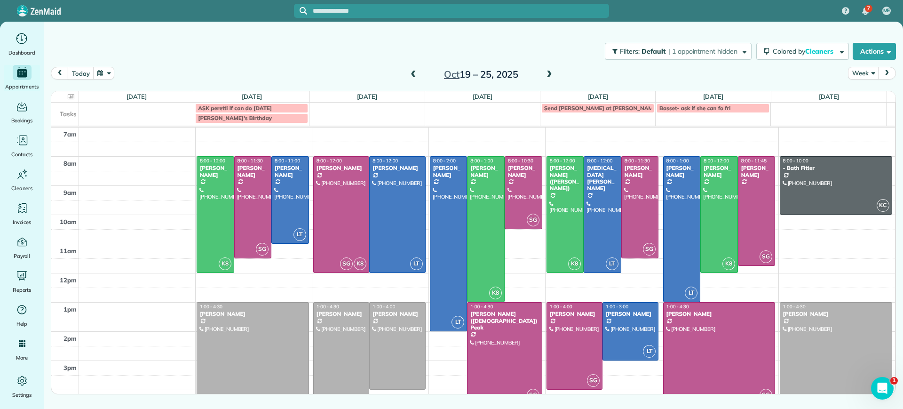
click at [411, 74] on span at bounding box center [413, 75] width 10 height 8
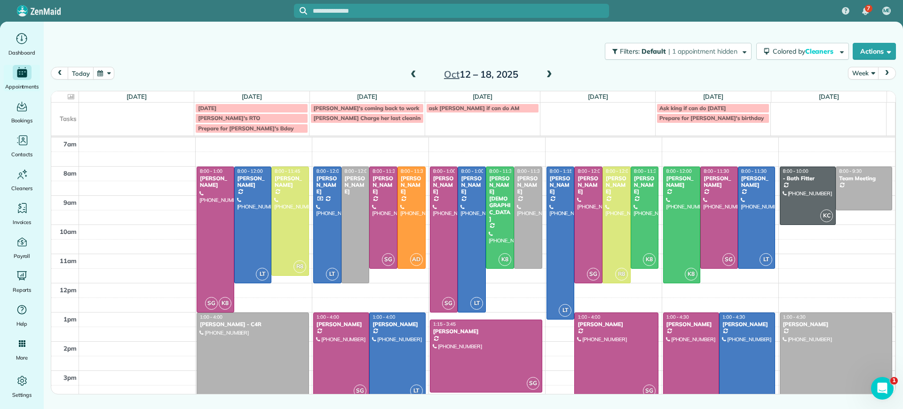
click at [550, 78] on span at bounding box center [549, 75] width 10 height 8
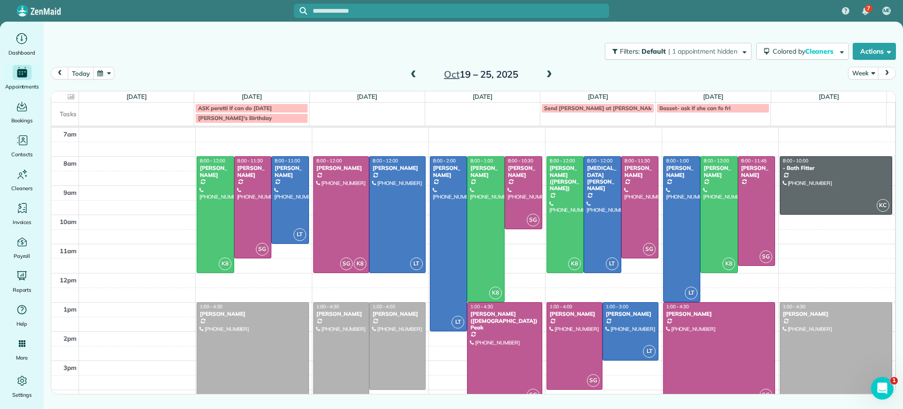
click at [413, 74] on span at bounding box center [413, 75] width 10 height 8
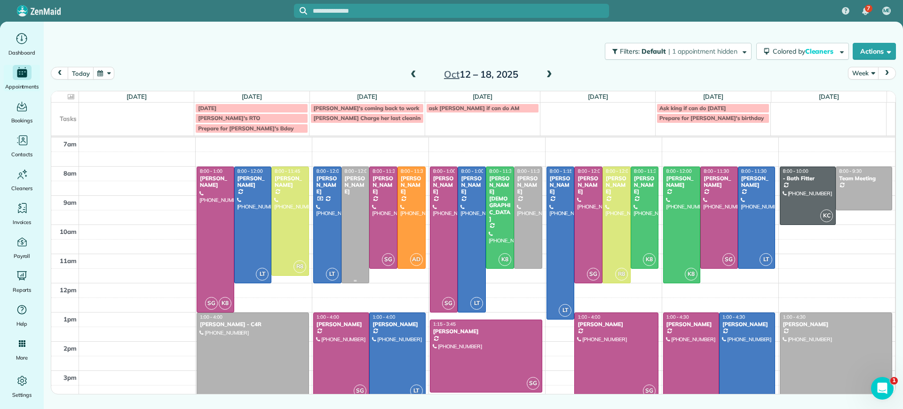
click at [354, 208] on div at bounding box center [355, 225] width 27 height 116
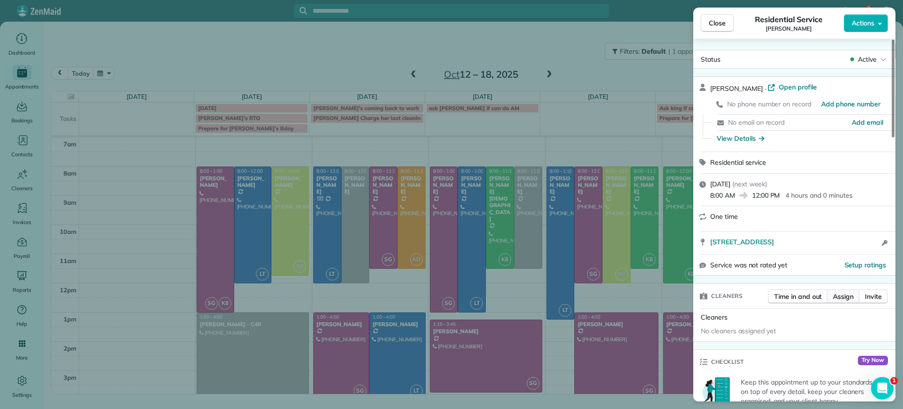
click at [837, 296] on span "Assign" at bounding box center [843, 296] width 21 height 9
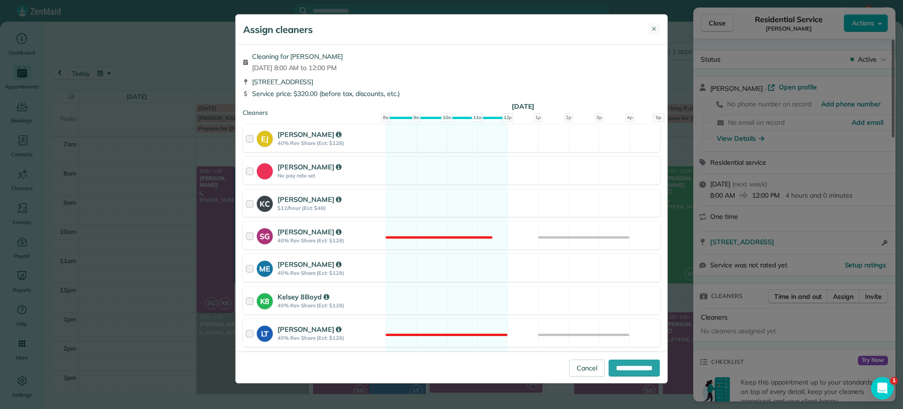
click at [651, 31] on span "✕" at bounding box center [653, 28] width 5 height 9
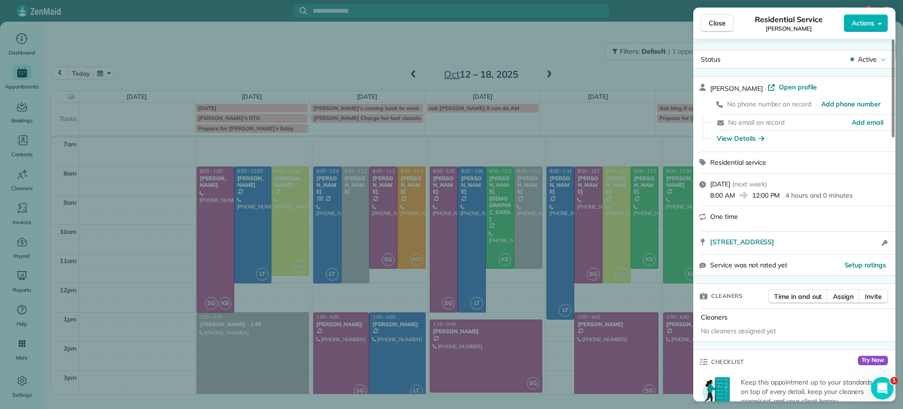
click at [876, 3] on div "Close Residential Service [PERSON_NAME] Actions Status Active [PERSON_NAME] · O…" at bounding box center [451, 204] width 903 height 409
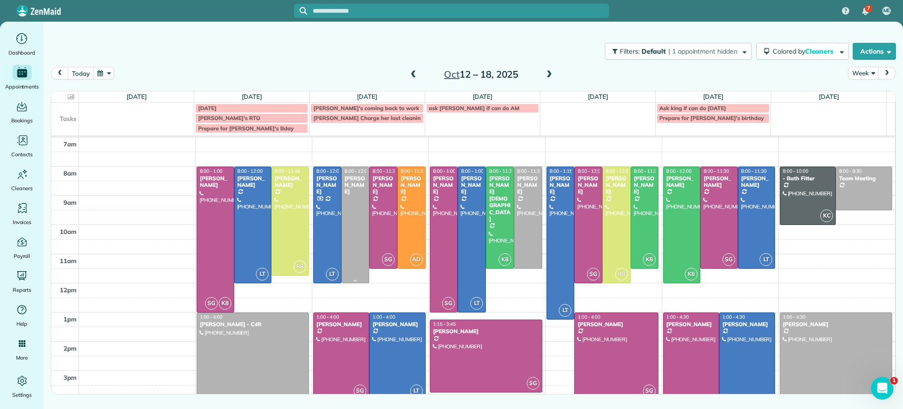
click at [348, 194] on div at bounding box center [355, 225] width 27 height 116
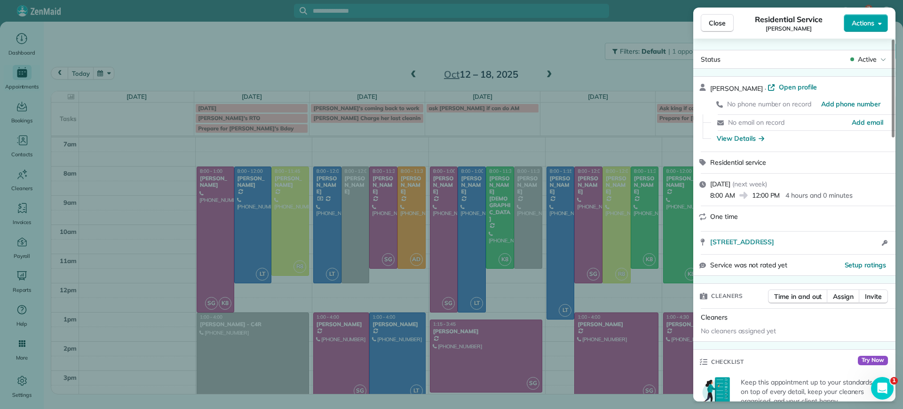
click at [877, 32] on body "7 ME Dashboard Appointments Bookings Contacts Cleaners Invoices Payroll Reports…" at bounding box center [451, 204] width 903 height 409
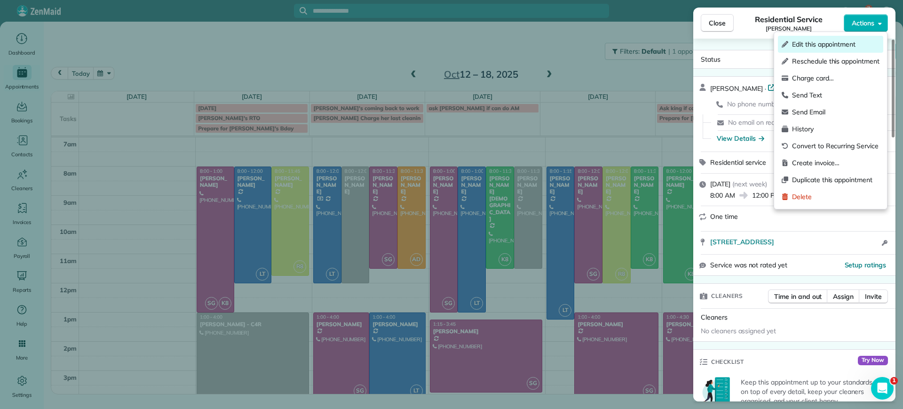
click at [817, 48] on span "Edit this appointment" at bounding box center [835, 43] width 87 height 9
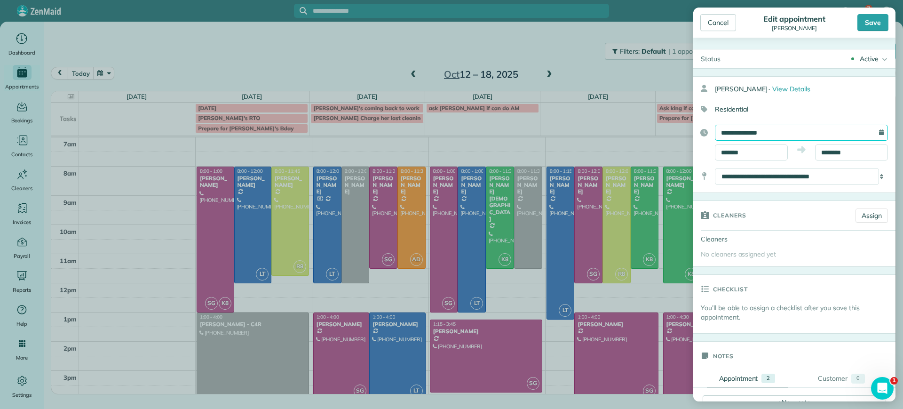
click at [818, 134] on input "**********" at bounding box center [801, 133] width 173 height 16
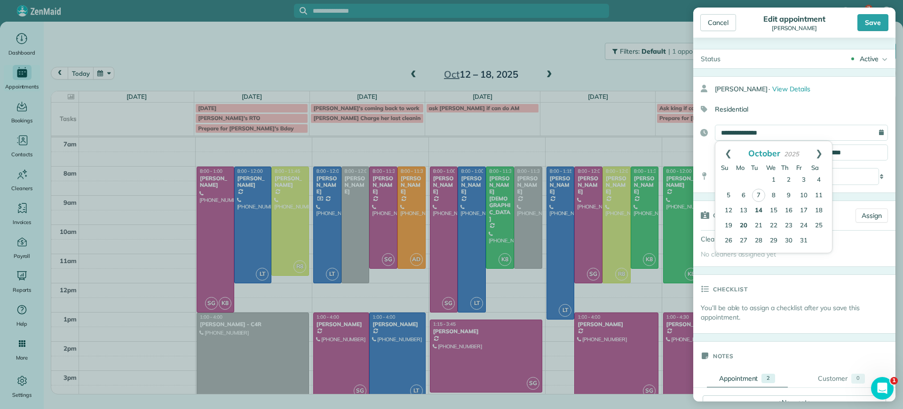
click at [741, 223] on link "20" at bounding box center [743, 225] width 15 height 15
type input "**********"
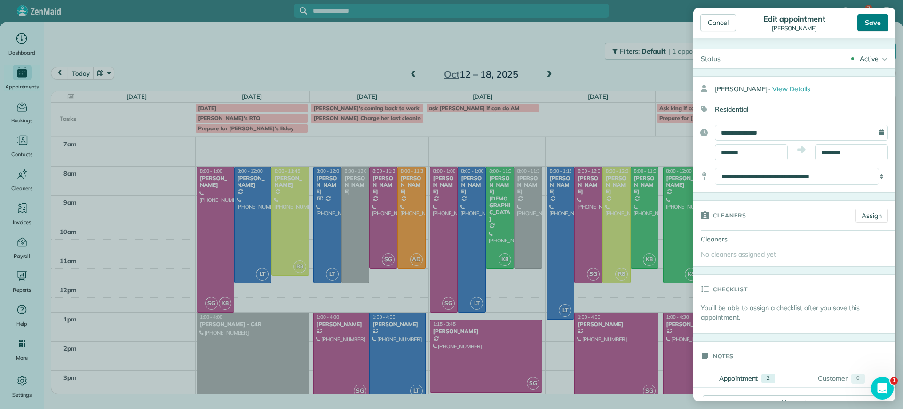
click at [875, 21] on div "Save" at bounding box center [872, 22] width 31 height 17
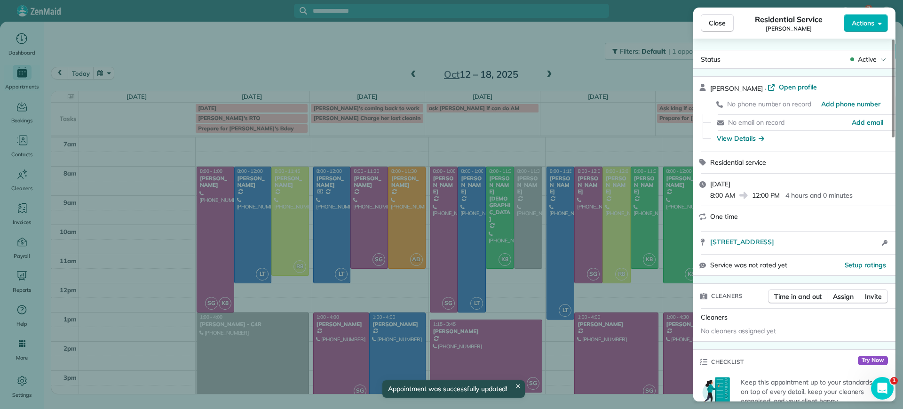
click at [585, 94] on div "Close Residential Service [PERSON_NAME] Actions Status Active [PERSON_NAME] · O…" at bounding box center [451, 204] width 903 height 409
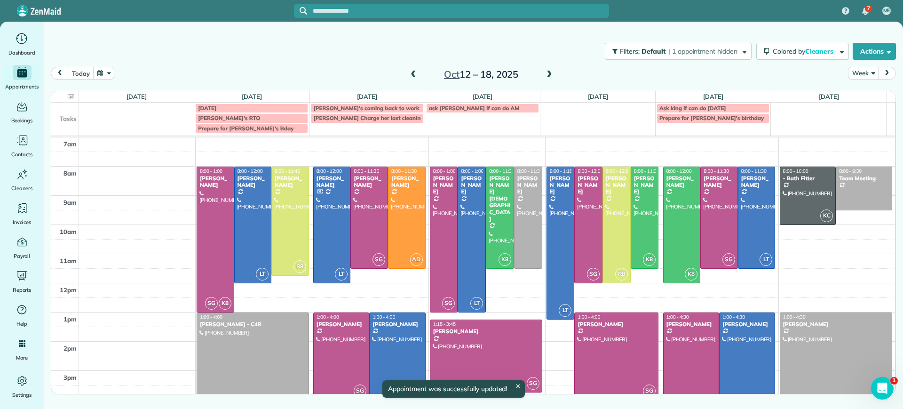
click at [551, 72] on span at bounding box center [549, 75] width 10 height 8
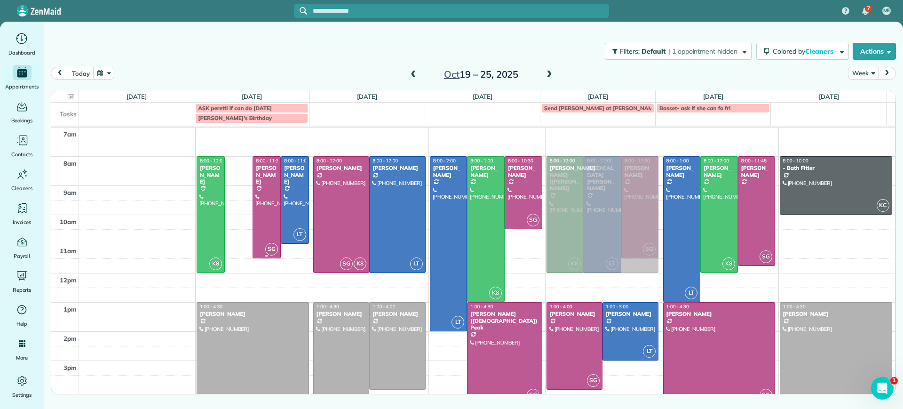
drag, startPoint x: 238, startPoint y: 199, endPoint x: 605, endPoint y: 197, distance: 367.2
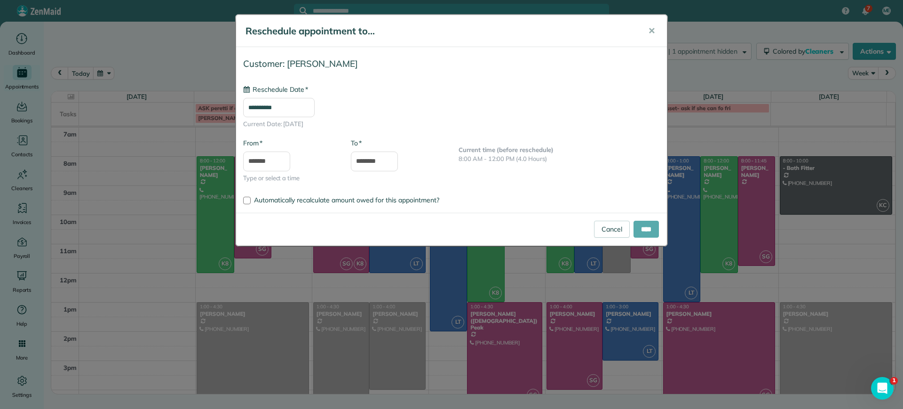
type input "**********"
click at [643, 235] on input "****" at bounding box center [645, 229] width 25 height 17
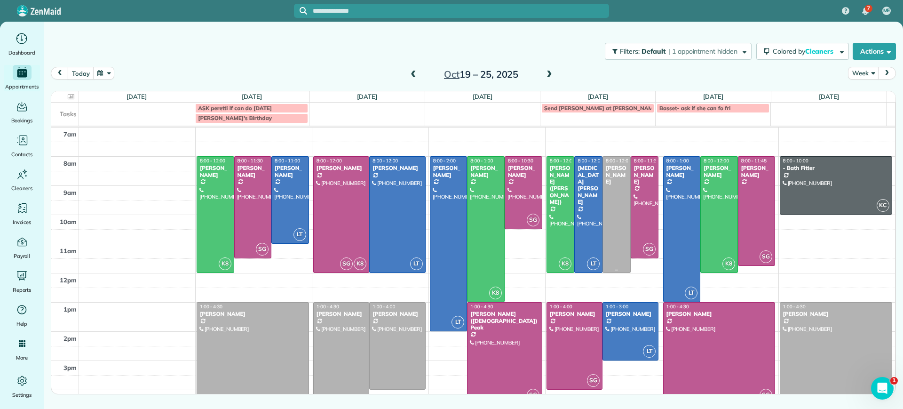
click at [605, 216] on div at bounding box center [616, 215] width 27 height 116
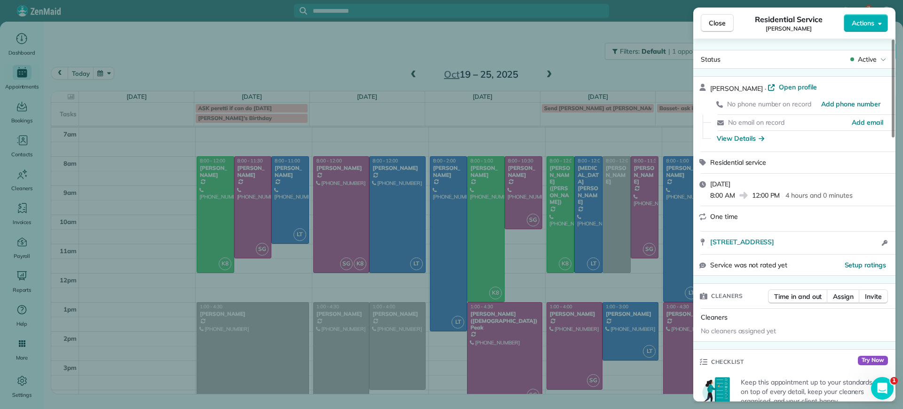
click at [605, 216] on div "Close Residential Service [PERSON_NAME] Actions Status Active [PERSON_NAME] · O…" at bounding box center [451, 204] width 903 height 409
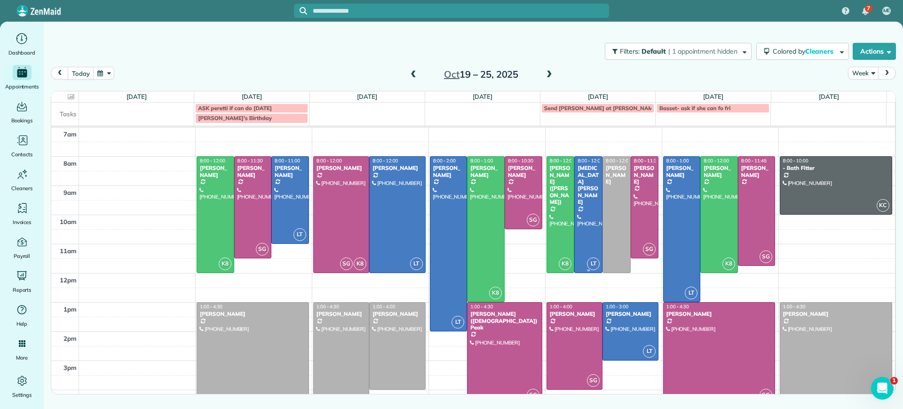
click at [584, 235] on div at bounding box center [588, 215] width 27 height 116
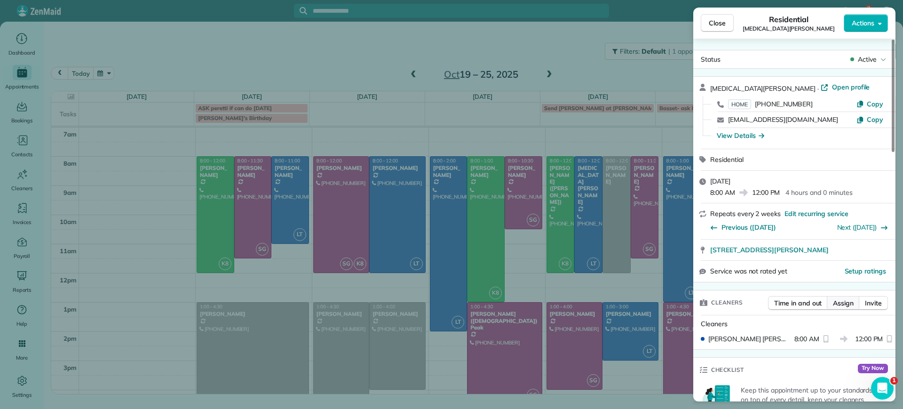
click at [848, 299] on span "Assign" at bounding box center [843, 302] width 21 height 9
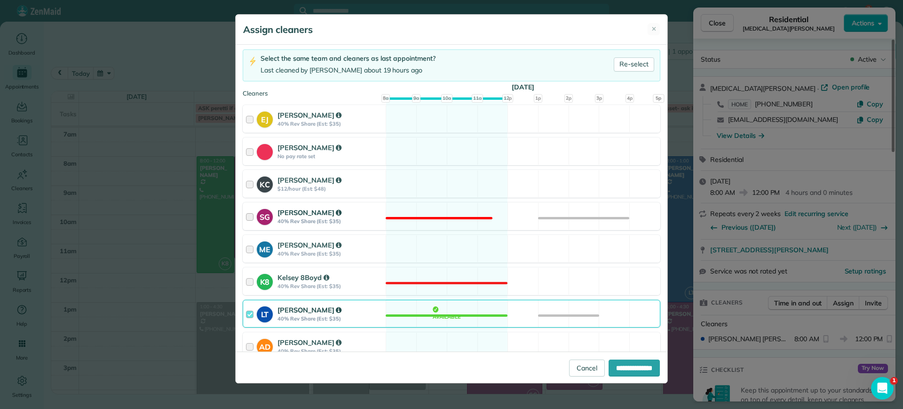
scroll to position [118, 0]
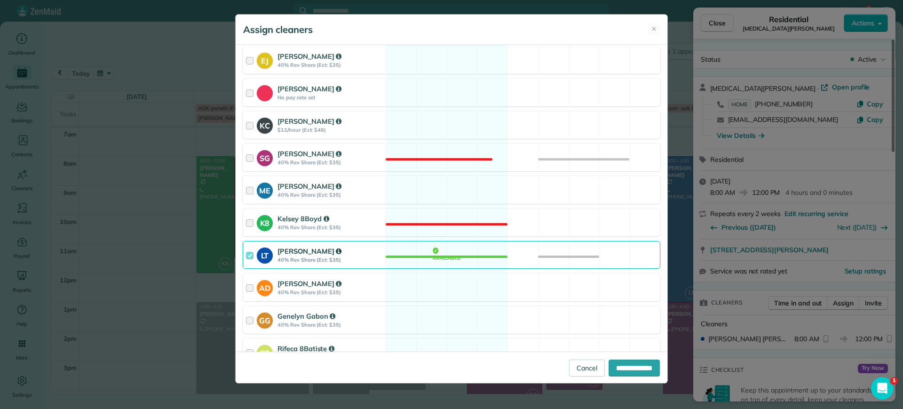
click at [472, 260] on div "LT [PERSON_NAME] 40% Rev Share (Est: $35) Available" at bounding box center [452, 255] width 418 height 28
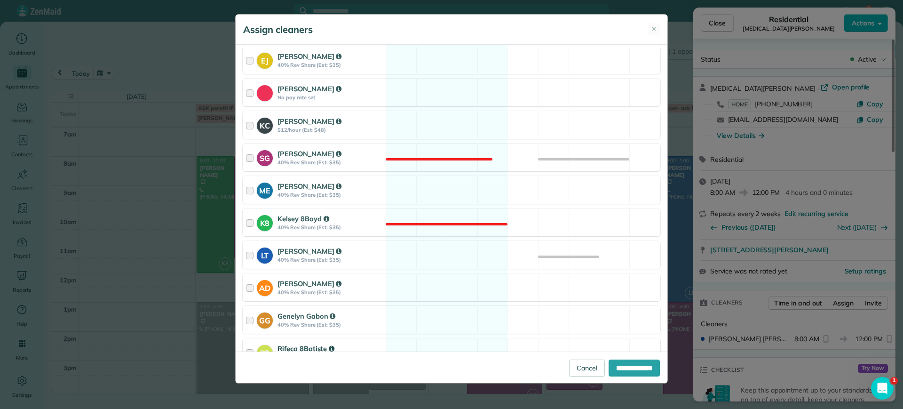
click at [456, 343] on div "R8 Rifeca 8Batiste 40% Rev Share (Est: $35) Available" at bounding box center [452, 352] width 418 height 28
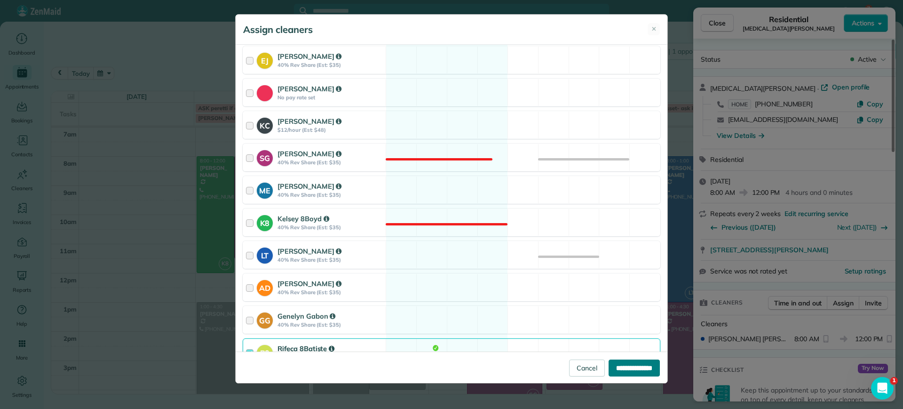
click at [630, 370] on input "**********" at bounding box center [633, 367] width 51 height 17
type input "**********"
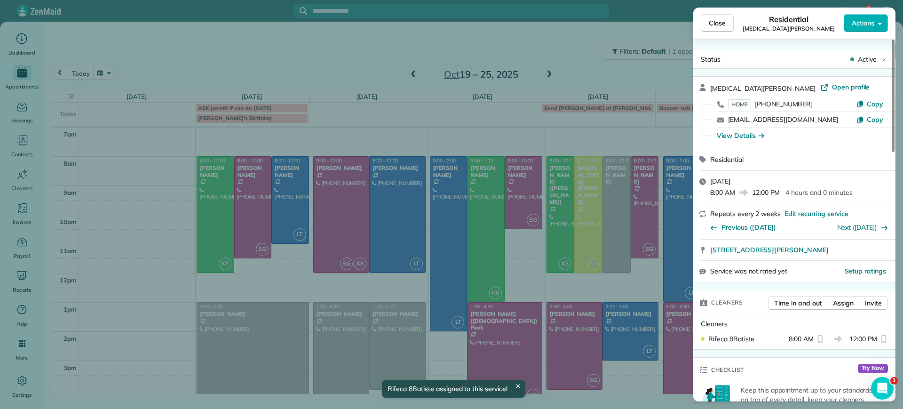
click at [601, 173] on div "Close Residential [MEDICAL_DATA][PERSON_NAME] Actions Status Active [MEDICAL_DA…" at bounding box center [451, 204] width 903 height 409
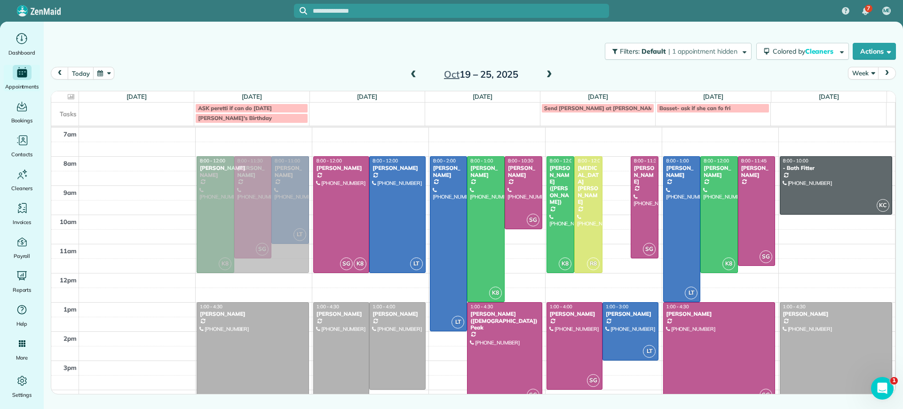
drag, startPoint x: 616, startPoint y: 201, endPoint x: 289, endPoint y: 202, distance: 327.3
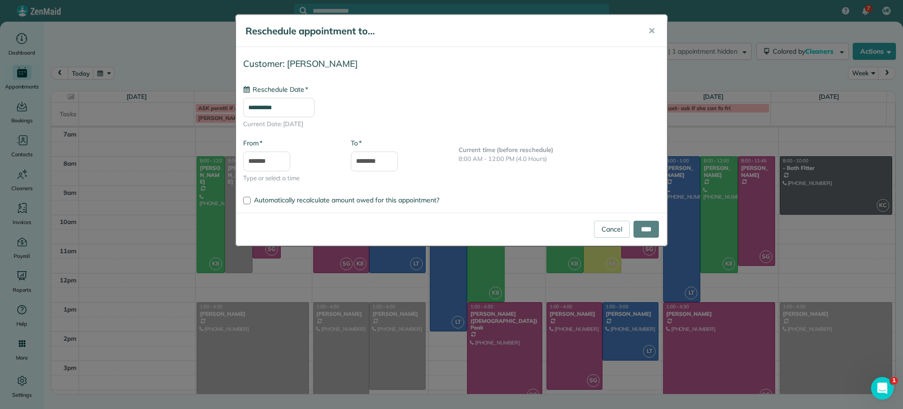
type input "**********"
click at [642, 229] on input "****" at bounding box center [645, 229] width 25 height 17
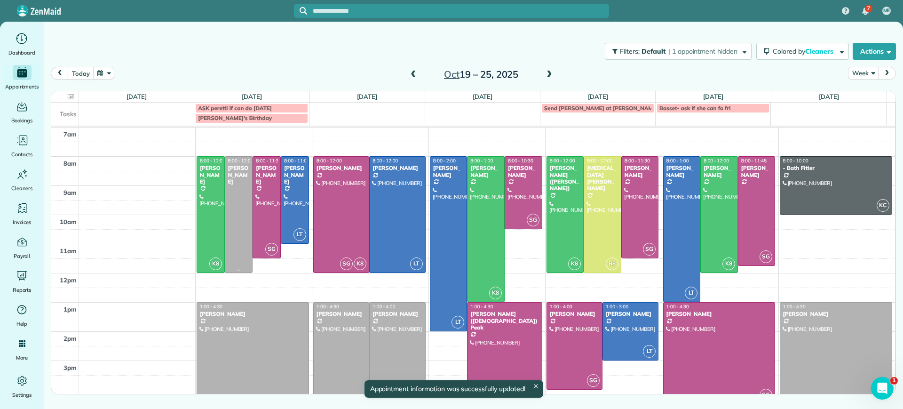
click at [235, 186] on div at bounding box center [238, 215] width 27 height 116
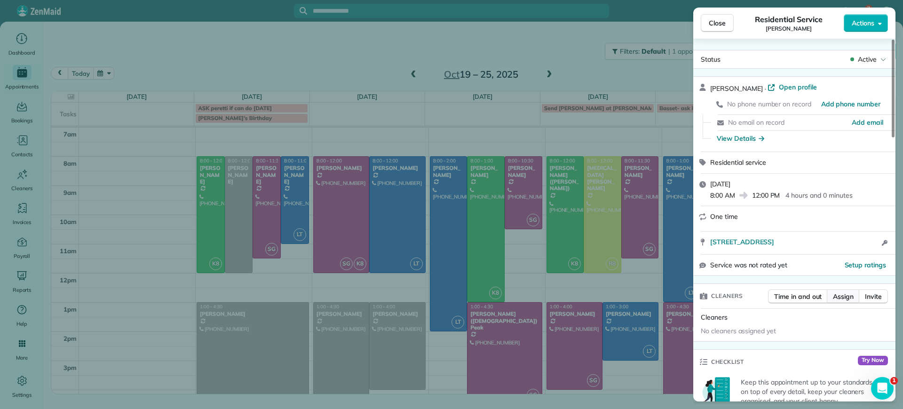
click at [854, 299] on button "Assign" at bounding box center [843, 296] width 33 height 14
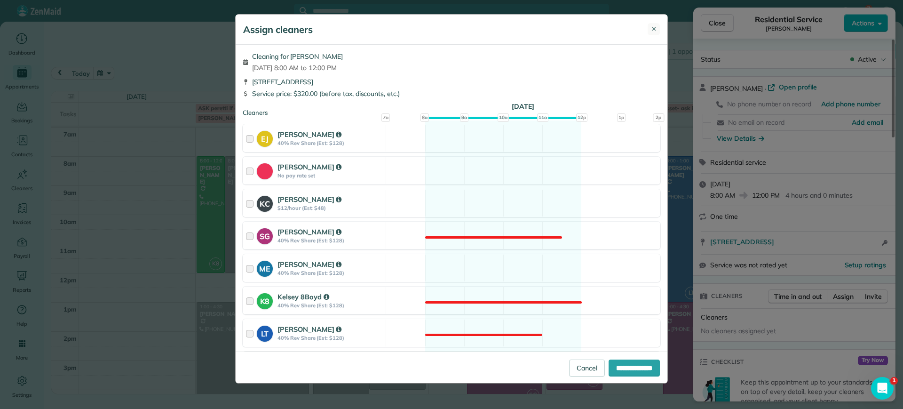
click at [657, 26] on button "✕" at bounding box center [653, 29] width 12 height 12
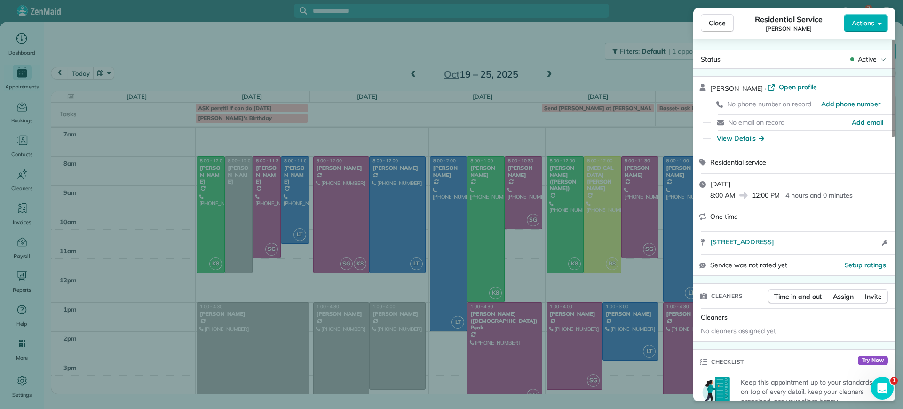
click at [234, 333] on div "Close Residential Service [PERSON_NAME] Actions Status Active [PERSON_NAME] · O…" at bounding box center [451, 204] width 903 height 409
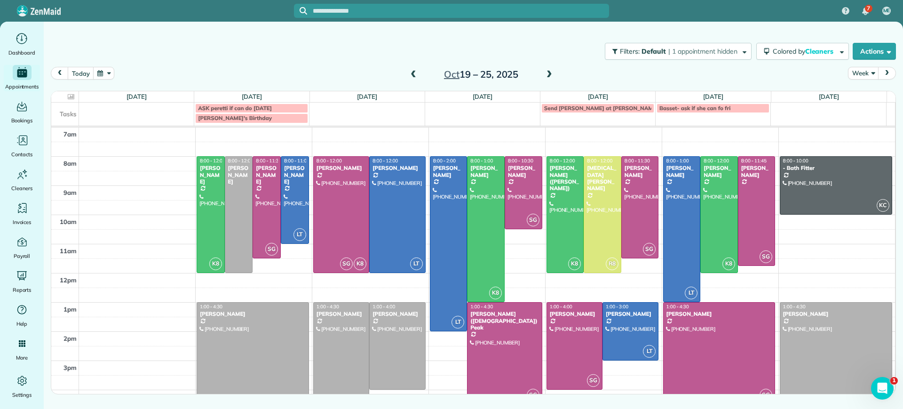
click at [242, 342] on div at bounding box center [252, 352] width 111 height 101
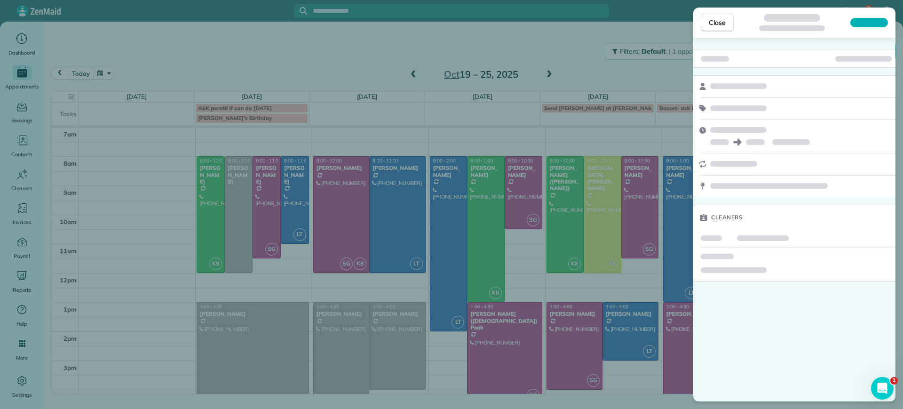
click at [250, 345] on div "Close Cleaners" at bounding box center [451, 204] width 903 height 409
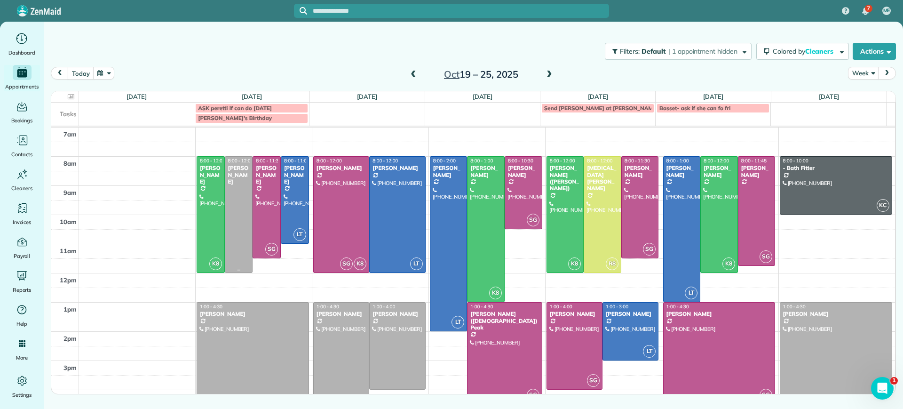
click at [249, 224] on div at bounding box center [238, 215] width 27 height 116
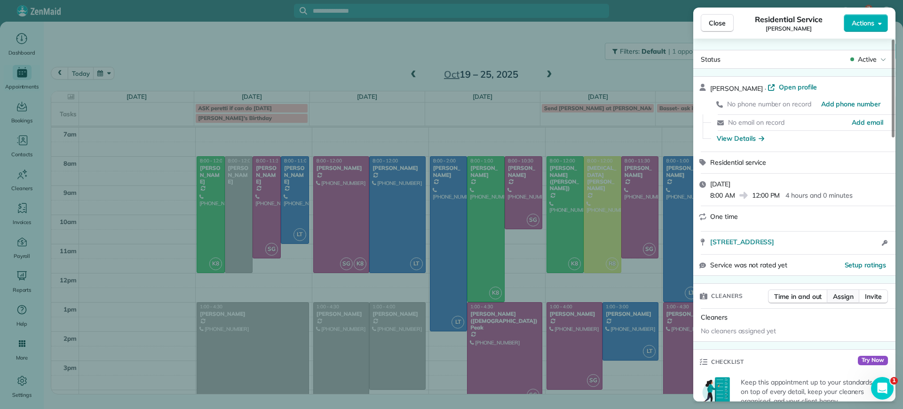
click at [839, 294] on span "Assign" at bounding box center [843, 296] width 21 height 9
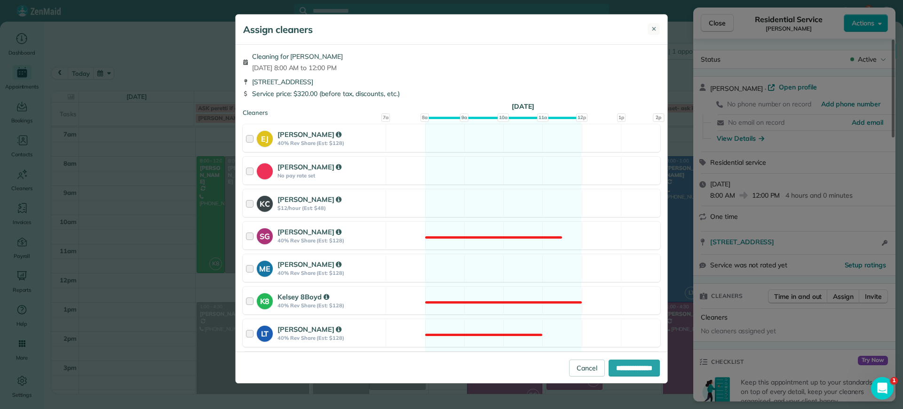
click at [656, 23] on button "✕" at bounding box center [653, 29] width 12 height 12
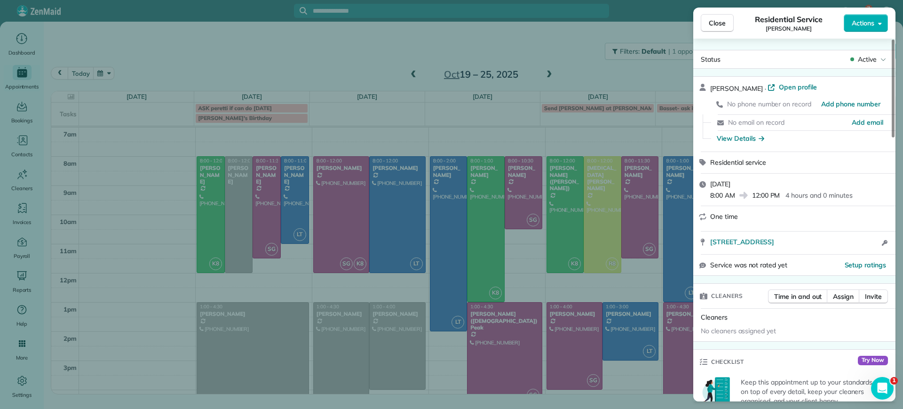
click at [273, 302] on div "Close Residential Service [PERSON_NAME] Actions Status Active [PERSON_NAME] · O…" at bounding box center [451, 204] width 903 height 409
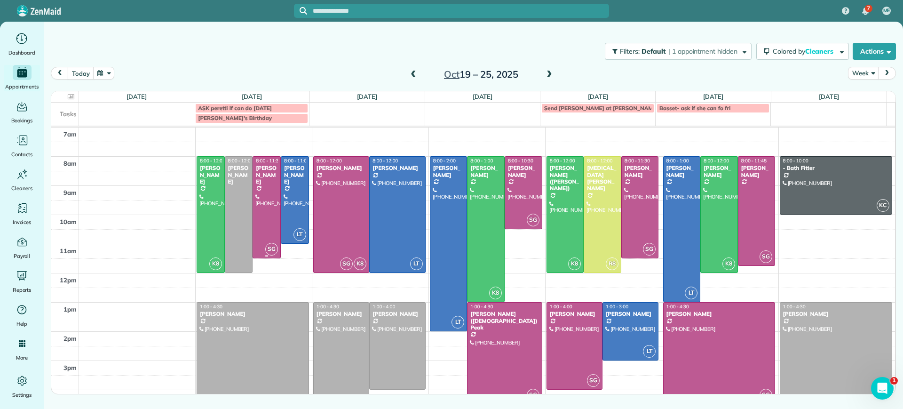
click at [261, 228] on div at bounding box center [266, 207] width 27 height 101
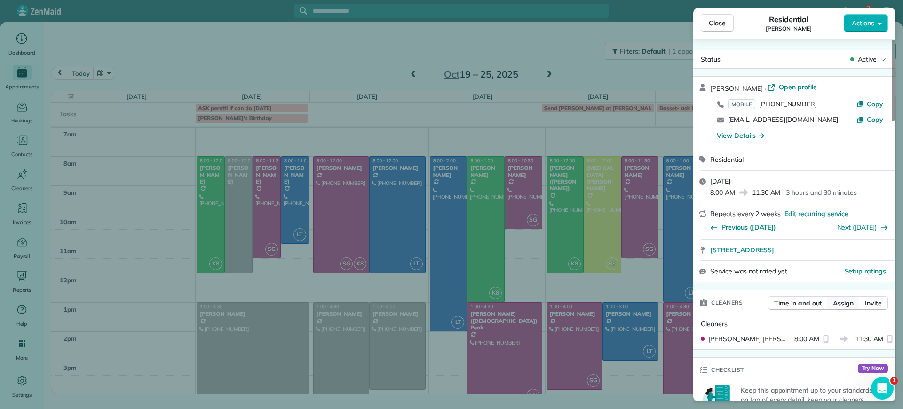
click at [839, 302] on span "Assign" at bounding box center [843, 302] width 21 height 9
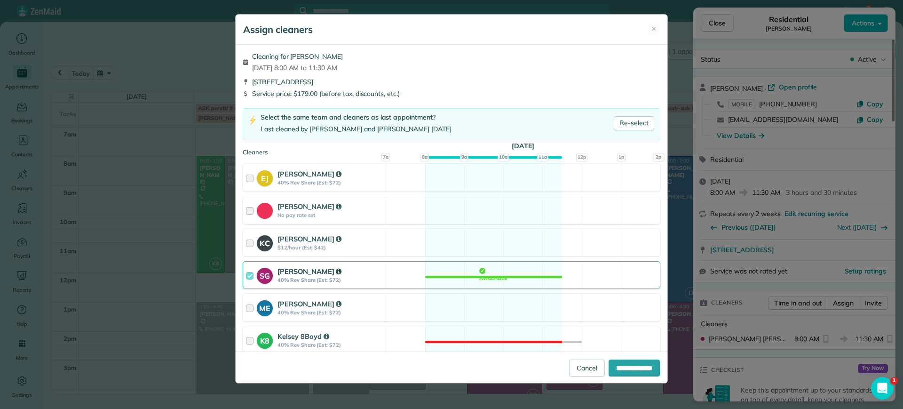
click at [507, 275] on div "SG [PERSON_NAME] 40% Rev Share (Est: $72) Available" at bounding box center [452, 275] width 418 height 28
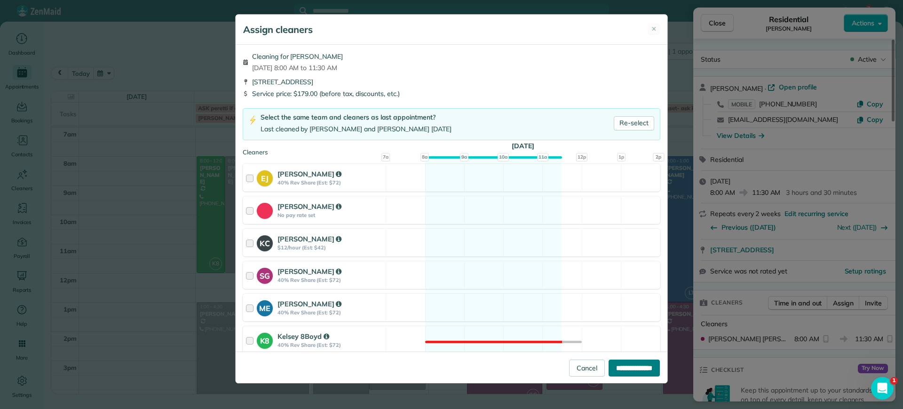
click at [614, 368] on input "**********" at bounding box center [633, 367] width 51 height 17
type input "**********"
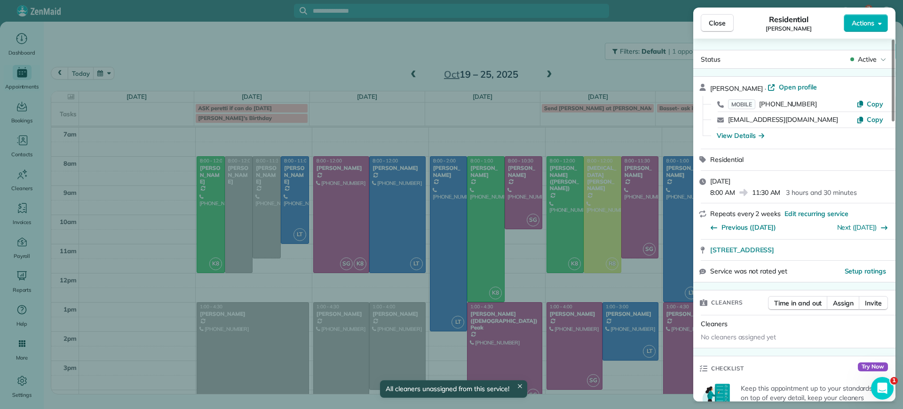
click at [403, 80] on div "Close Residential [PERSON_NAME] Actions Status Active [PERSON_NAME] · Open prof…" at bounding box center [451, 204] width 903 height 409
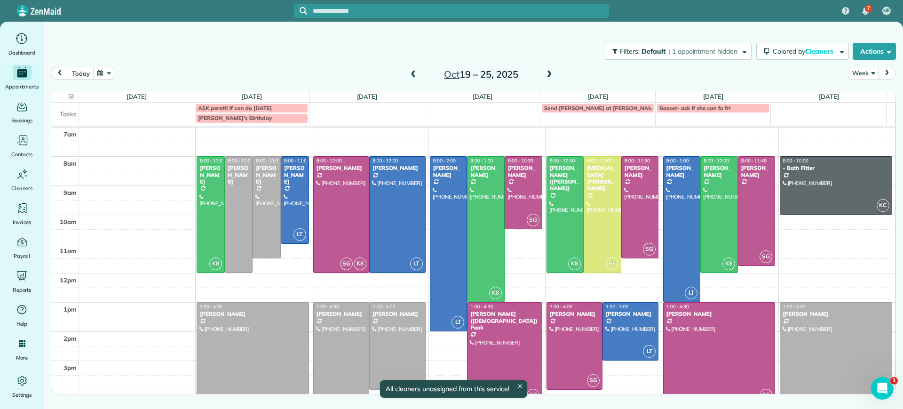
click at [418, 76] on span at bounding box center [413, 75] width 10 height 8
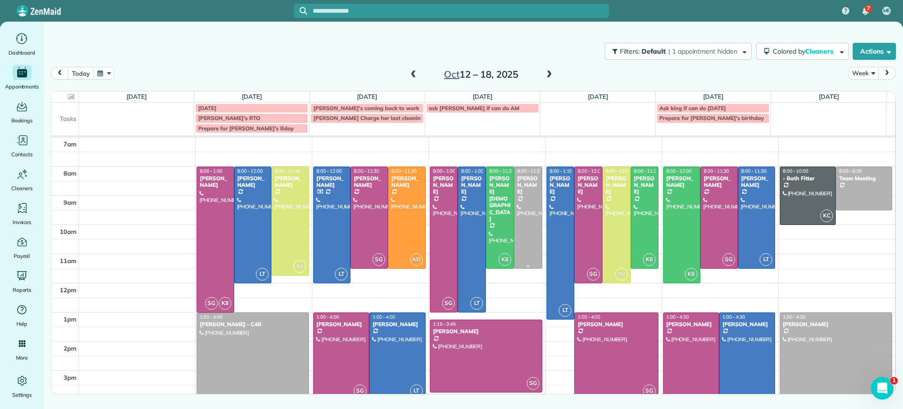
click at [529, 229] on div at bounding box center [527, 217] width 27 height 101
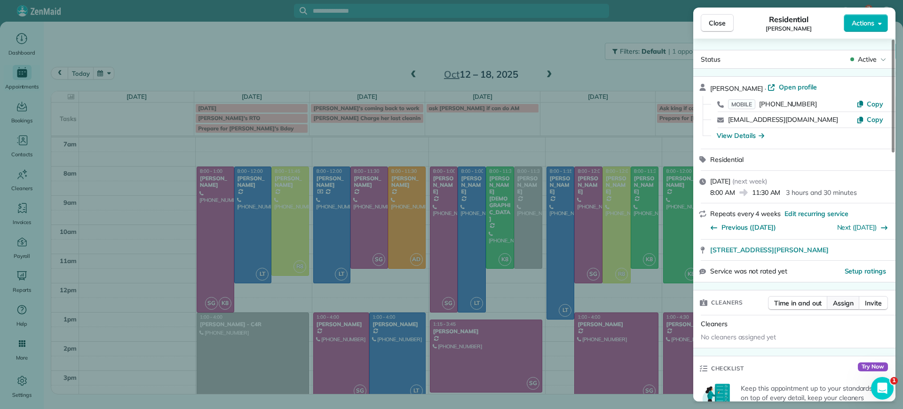
click at [844, 300] on span "Assign" at bounding box center [843, 302] width 21 height 9
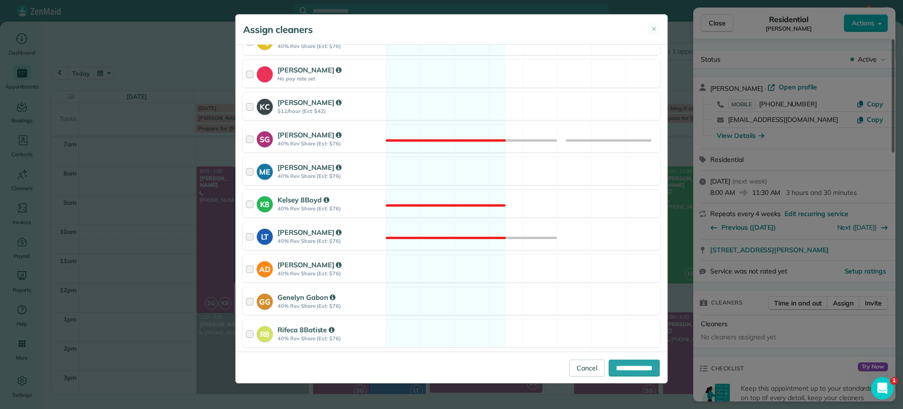
scroll to position [166, 0]
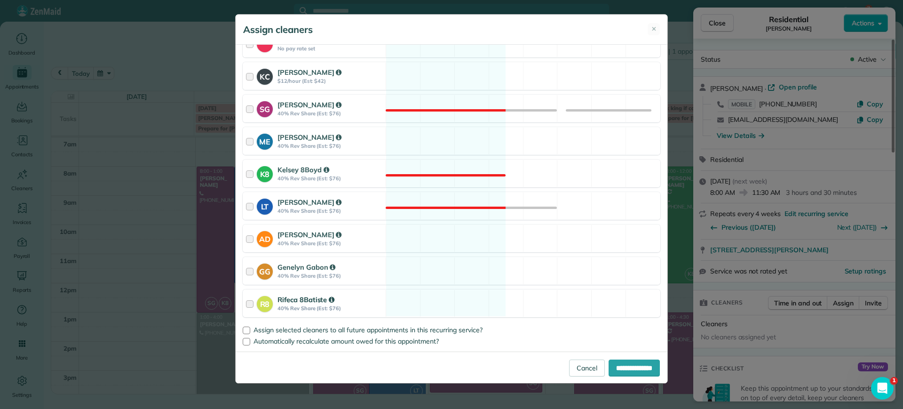
click at [454, 313] on div "R8 Rifeca 8Batiste 40% Rev Share (Est: $76) Available" at bounding box center [452, 303] width 418 height 28
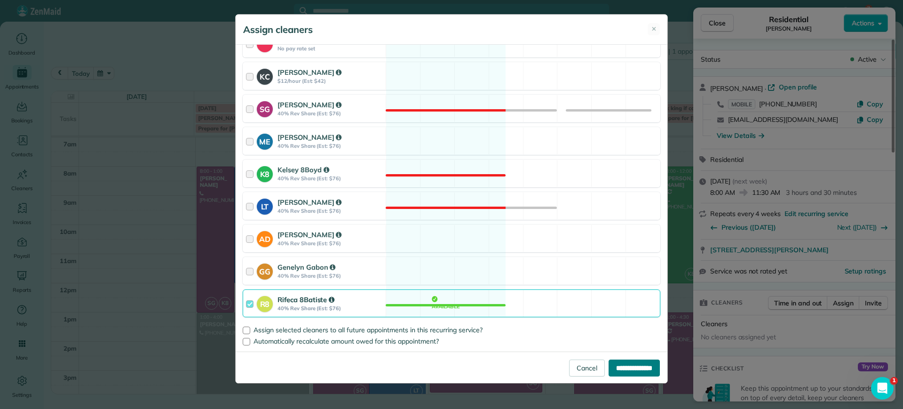
click at [647, 371] on input "**********" at bounding box center [633, 367] width 51 height 17
type input "**********"
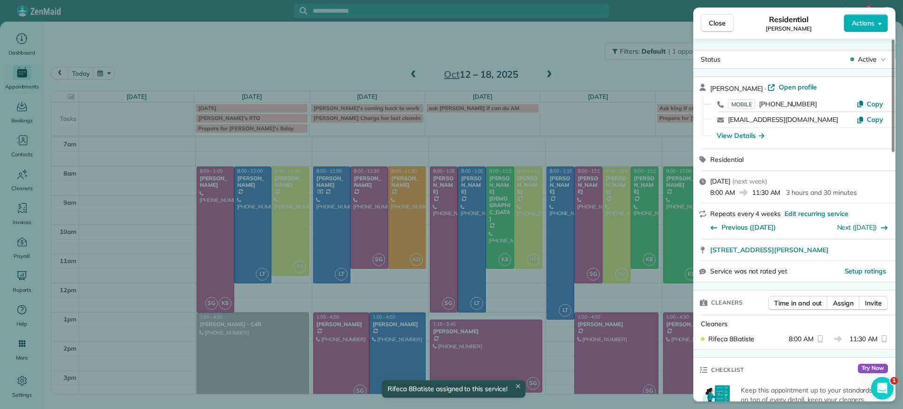
click at [507, 323] on div "Close Residential [PERSON_NAME] Actions Status Active [PERSON_NAME] · Open prof…" at bounding box center [451, 204] width 903 height 409
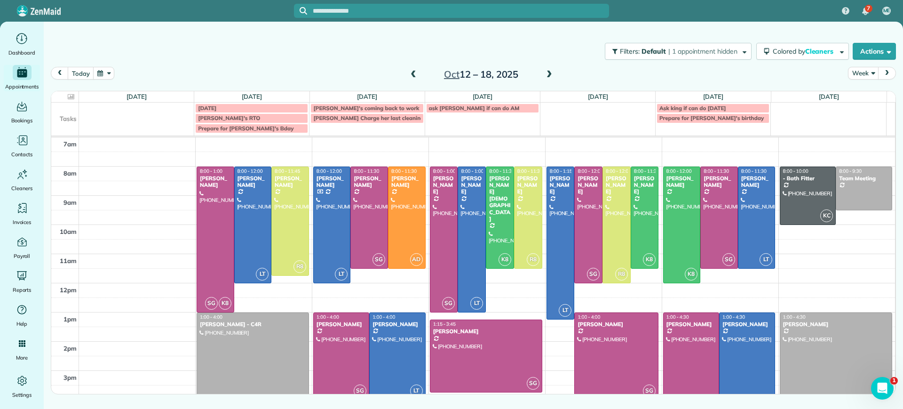
click at [413, 78] on span at bounding box center [413, 75] width 10 height 8
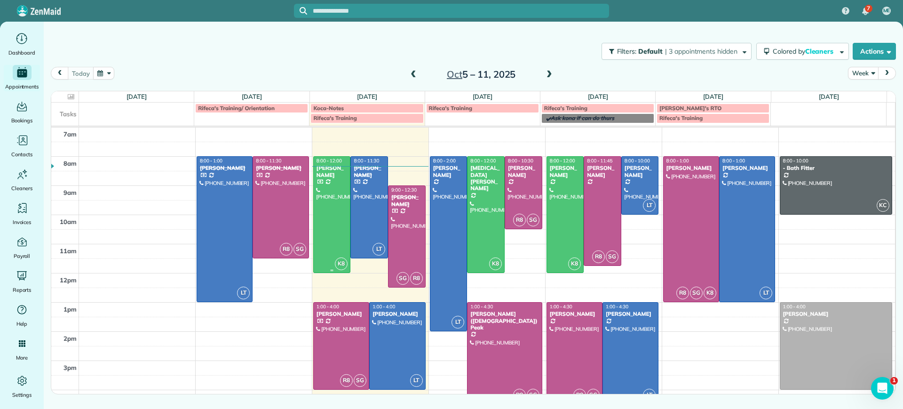
click at [319, 249] on div at bounding box center [332, 215] width 37 height 116
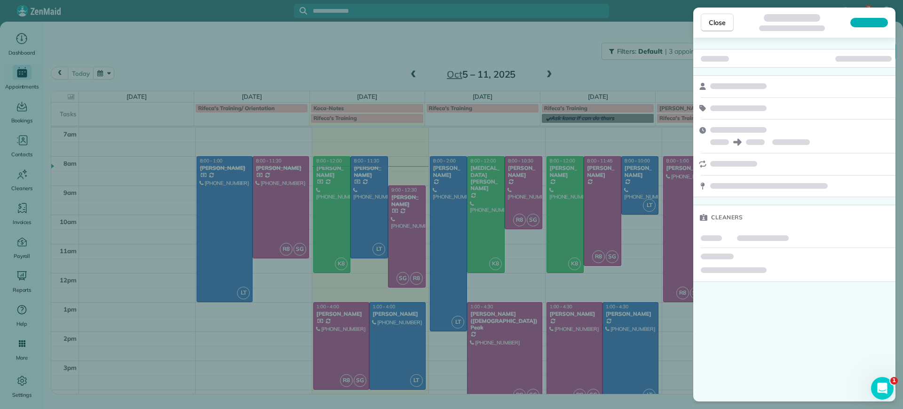
click at [341, 217] on div "Close Cleaners" at bounding box center [451, 204] width 903 height 409
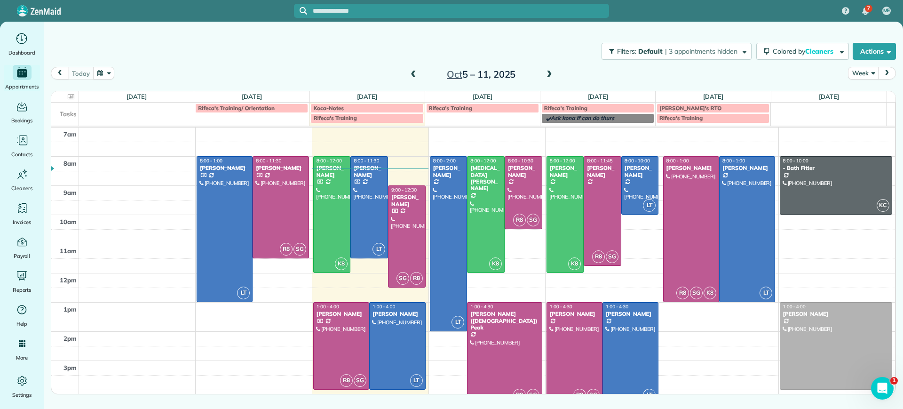
click at [363, 1] on div at bounding box center [451, 11] width 315 height 22
click at [345, 14] on input "text" at bounding box center [461, 11] width 296 height 7
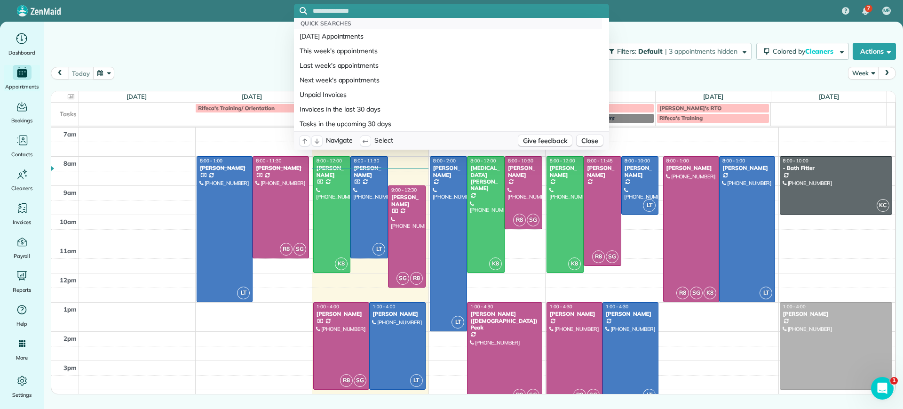
drag, startPoint x: 345, startPoint y: 14, endPoint x: 334, endPoint y: 14, distance: 10.3
click at [334, 14] on input "text" at bounding box center [461, 11] width 296 height 7
click at [229, 54] on div "Filters: Default | 3 appointments hidden Colored by Cleaners Color by Cleaner C…" at bounding box center [473, 51] width 859 height 31
